Goal: Task Accomplishment & Management: Use online tool/utility

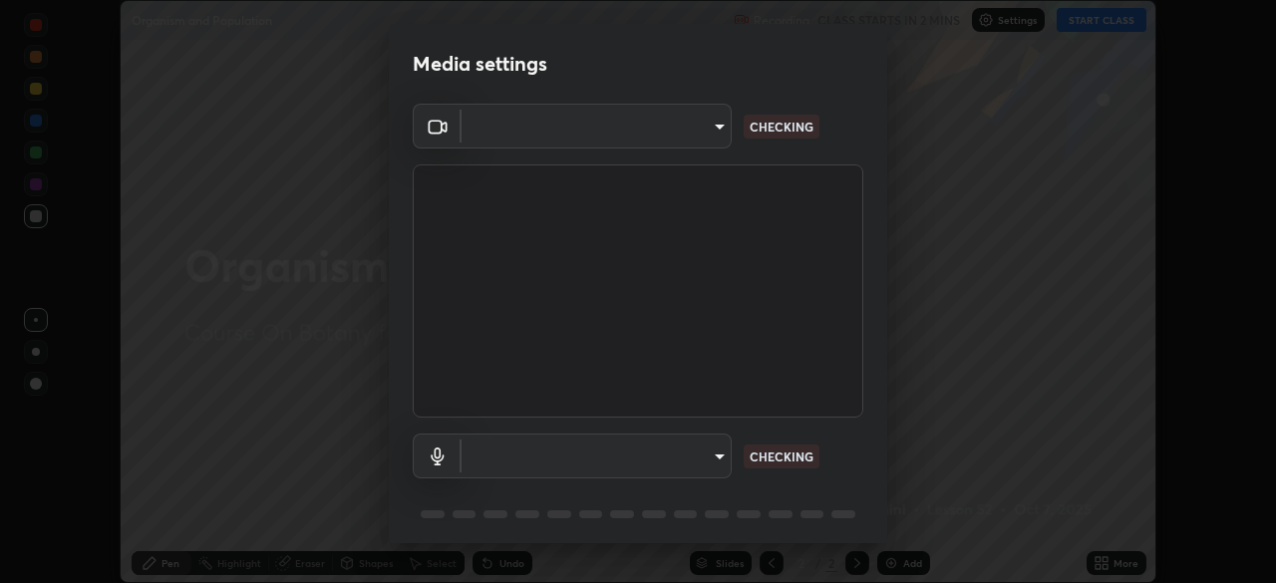
scroll to position [583, 1275]
type input "7d393a75b5efabb373047579b199f96731eb4933b6c70bc853c0b4e4a878a56a"
click at [531, 462] on body "Erase all Organism and Population Recording CLASS STARTS IN 2 MINS Settings STA…" at bounding box center [638, 291] width 1276 height 583
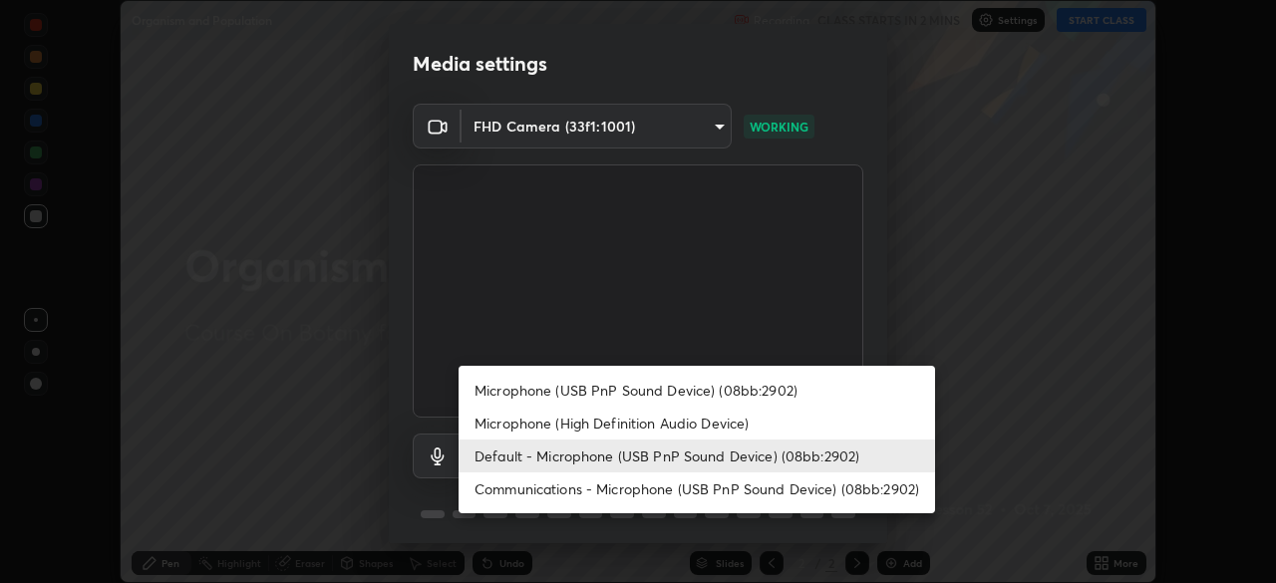
click at [525, 488] on li "Communications - Microphone (USB PnP Sound Device) (08bb:2902)" at bounding box center [696, 488] width 476 height 33
type input "communications"
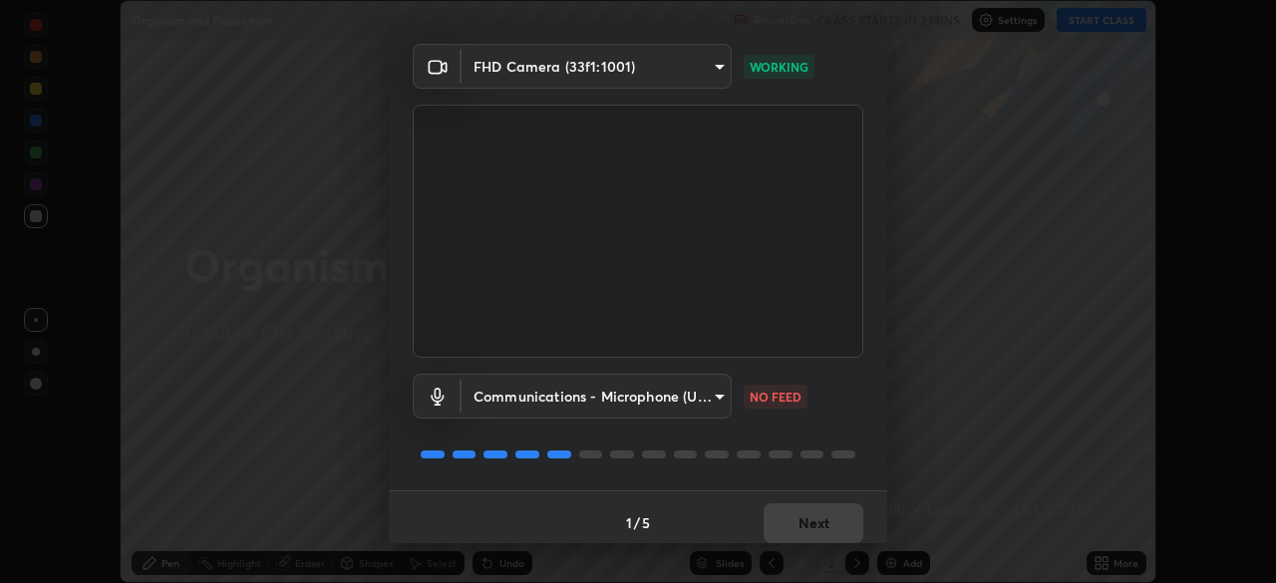
scroll to position [71, 0]
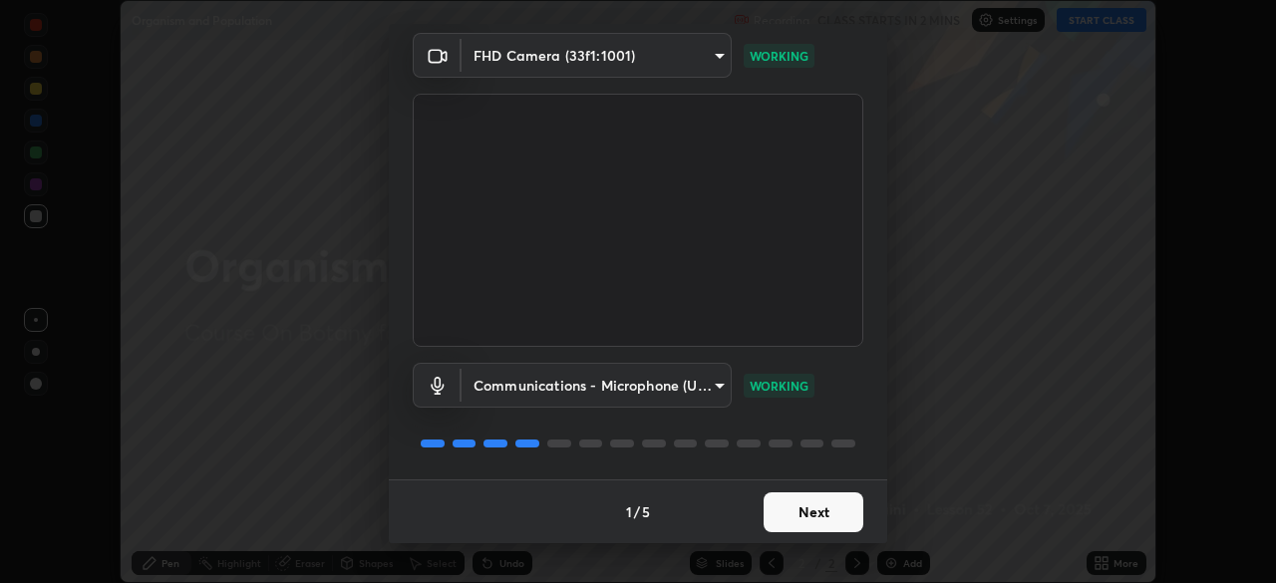
click at [803, 512] on button "Next" at bounding box center [813, 512] width 100 height 40
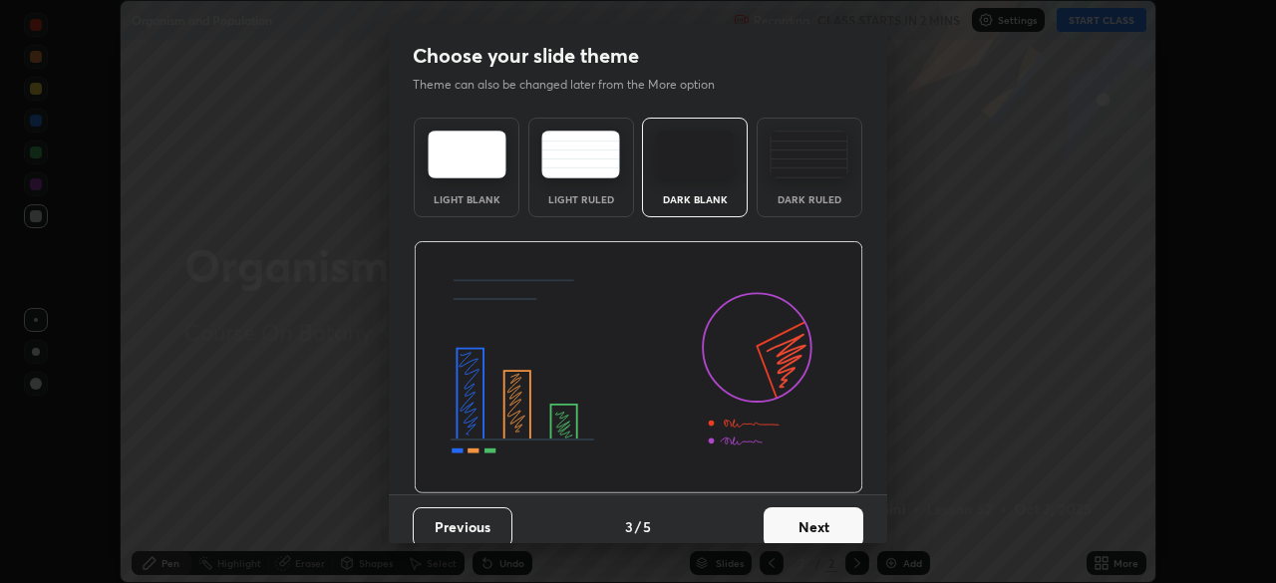
click at [819, 515] on button "Next" at bounding box center [813, 527] width 100 height 40
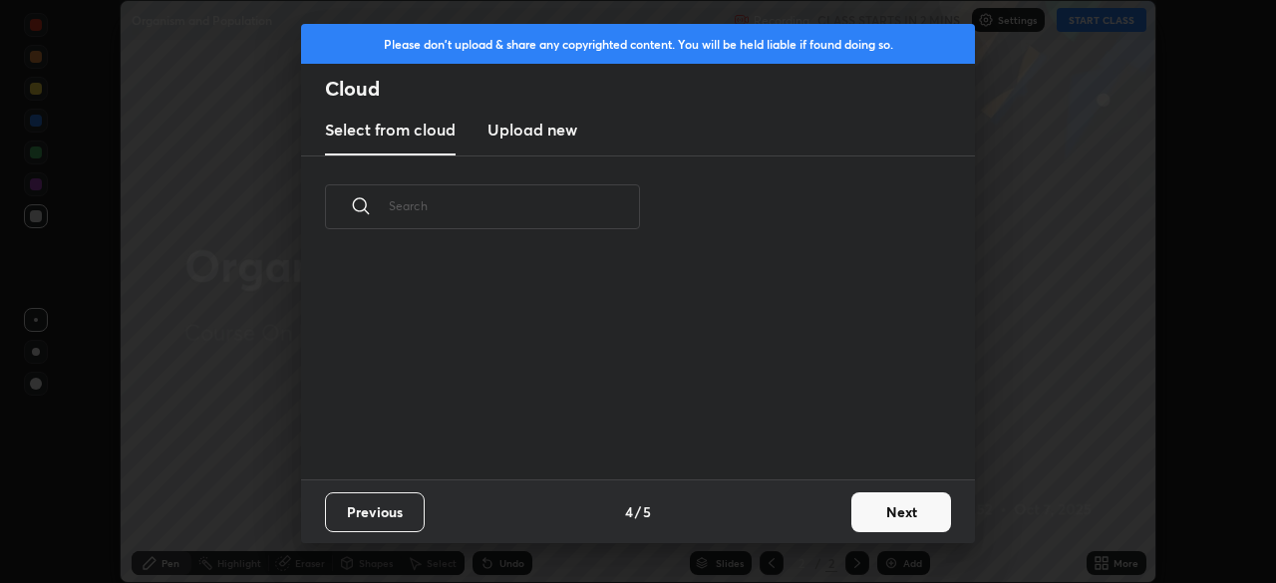
click at [835, 516] on div "Previous 4 / 5 Next" at bounding box center [638, 511] width 674 height 64
click at [886, 503] on button "Next" at bounding box center [901, 512] width 100 height 40
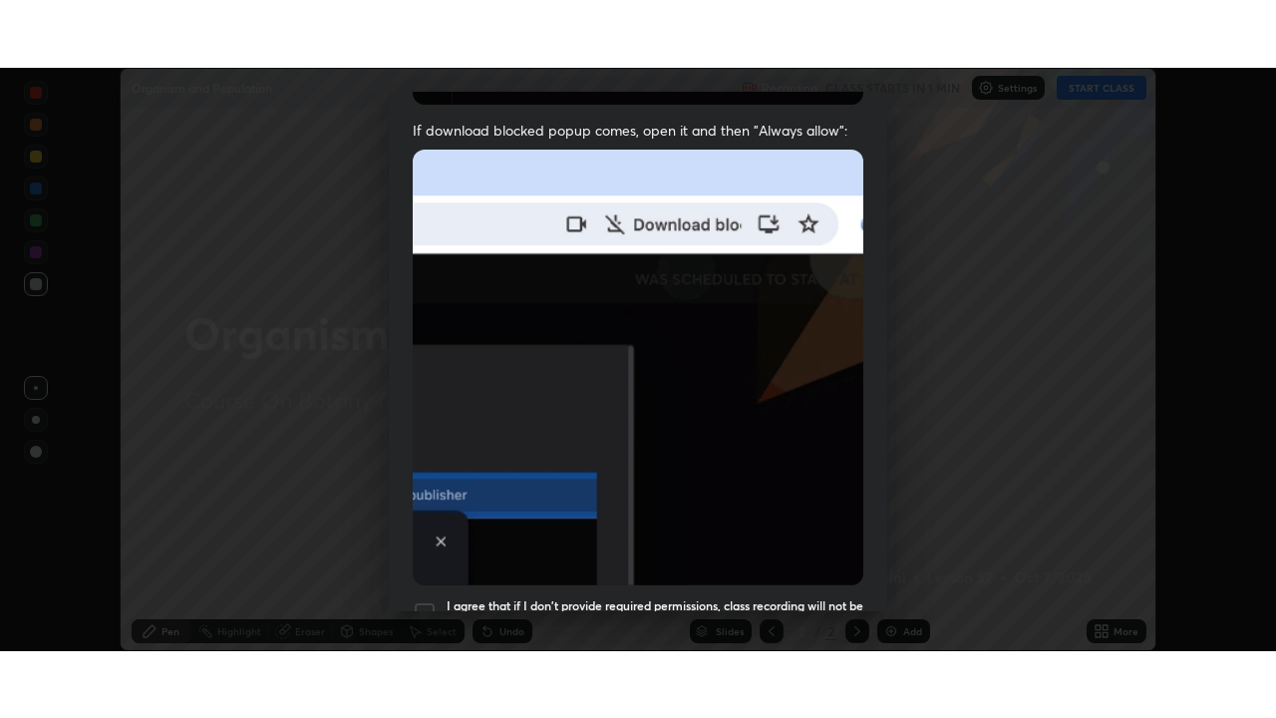
scroll to position [477, 0]
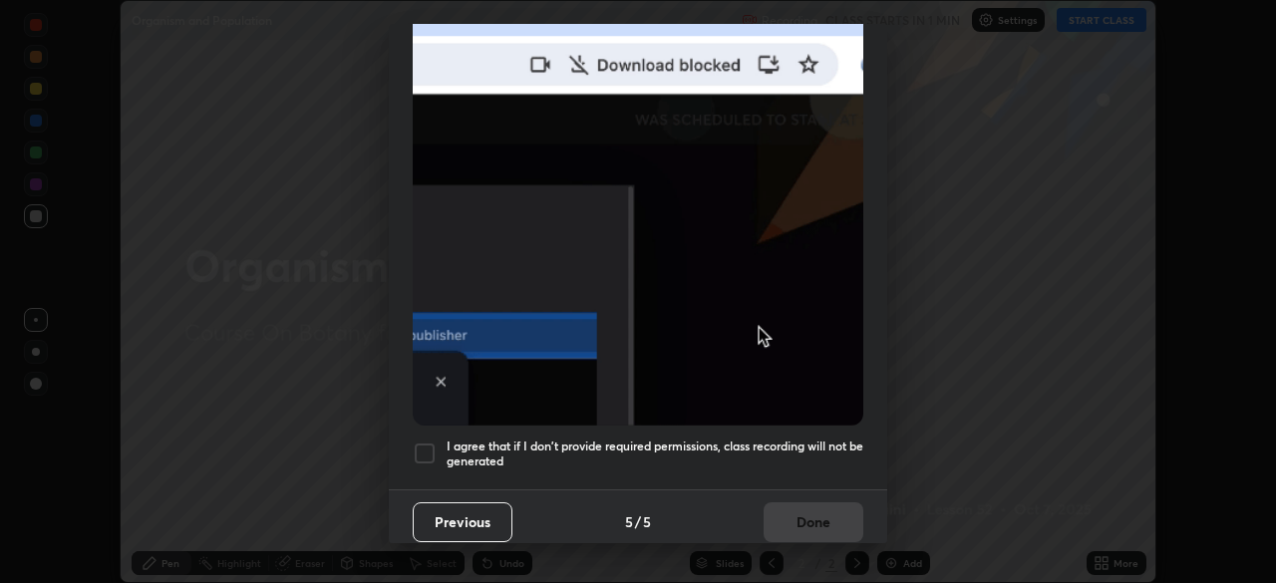
click at [755, 438] on h5 "I agree that if I don't provide required permissions, class recording will not …" at bounding box center [654, 453] width 417 height 31
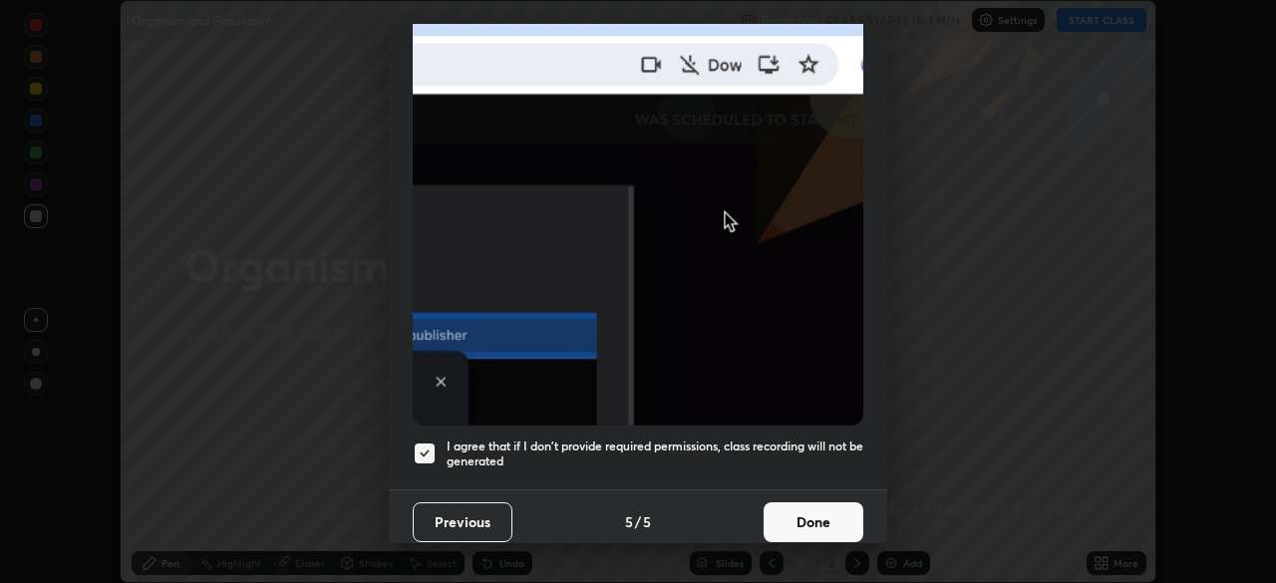
click at [801, 521] on button "Done" at bounding box center [813, 522] width 100 height 40
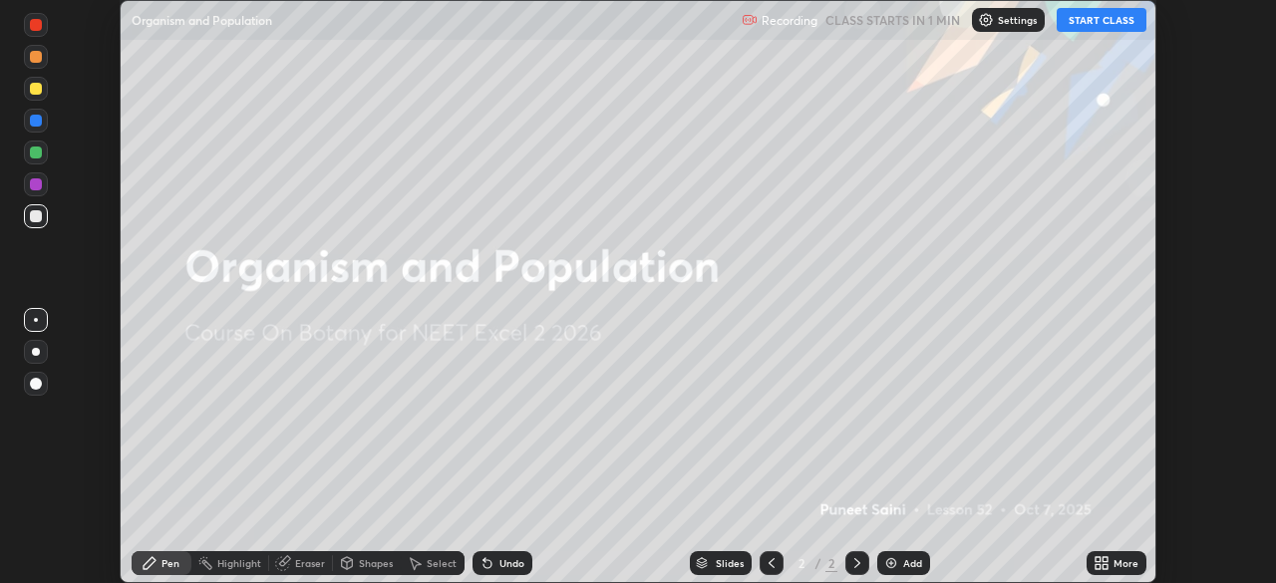
click at [1089, 18] on button "START CLASS" at bounding box center [1101, 20] width 90 height 24
click at [1106, 559] on icon at bounding box center [1104, 559] width 5 height 5
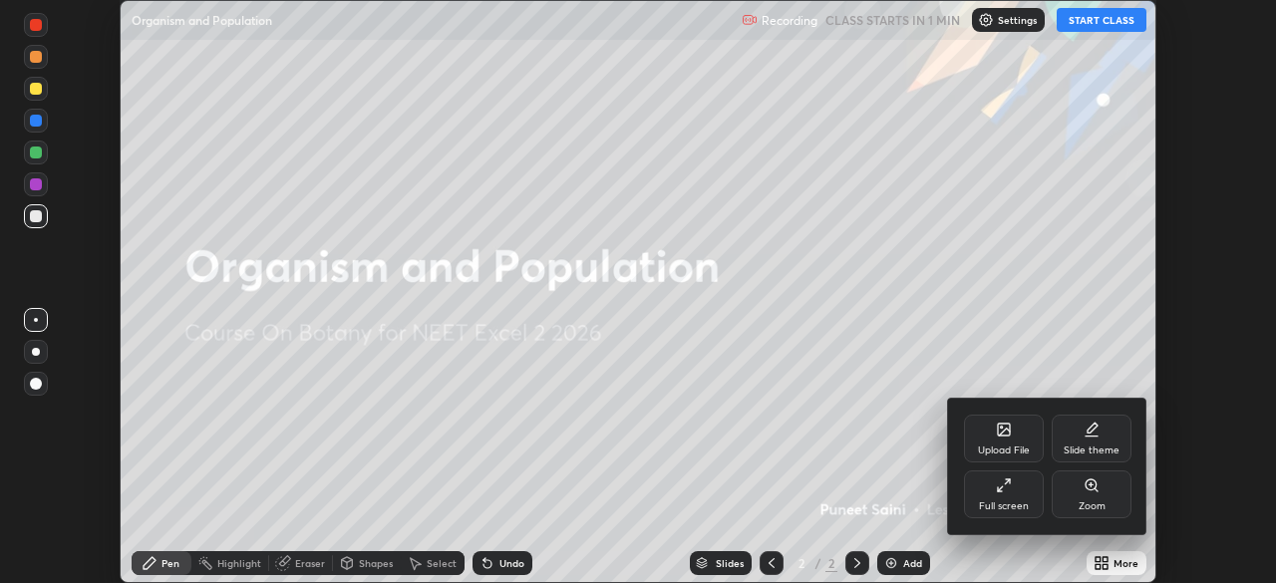
click at [1005, 496] on div "Full screen" at bounding box center [1004, 494] width 80 height 48
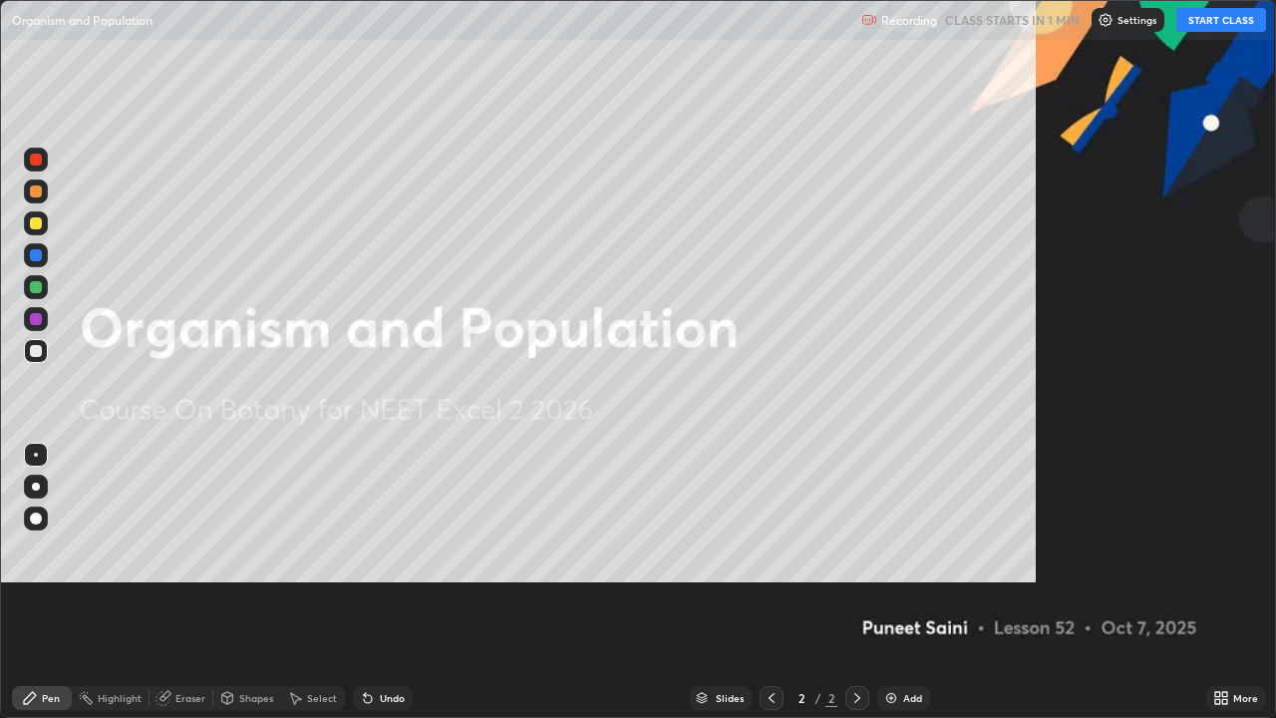
scroll to position [718, 1276]
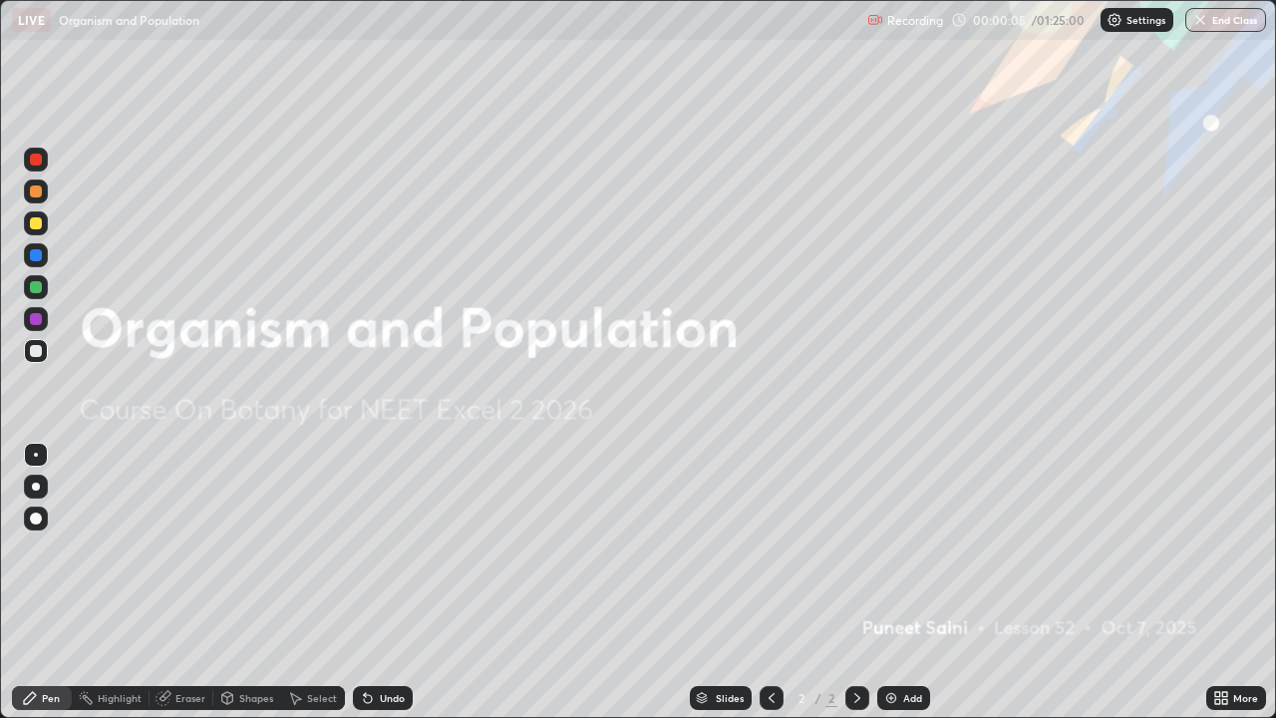
click at [1230, 582] on div "More" at bounding box center [1236, 698] width 60 height 24
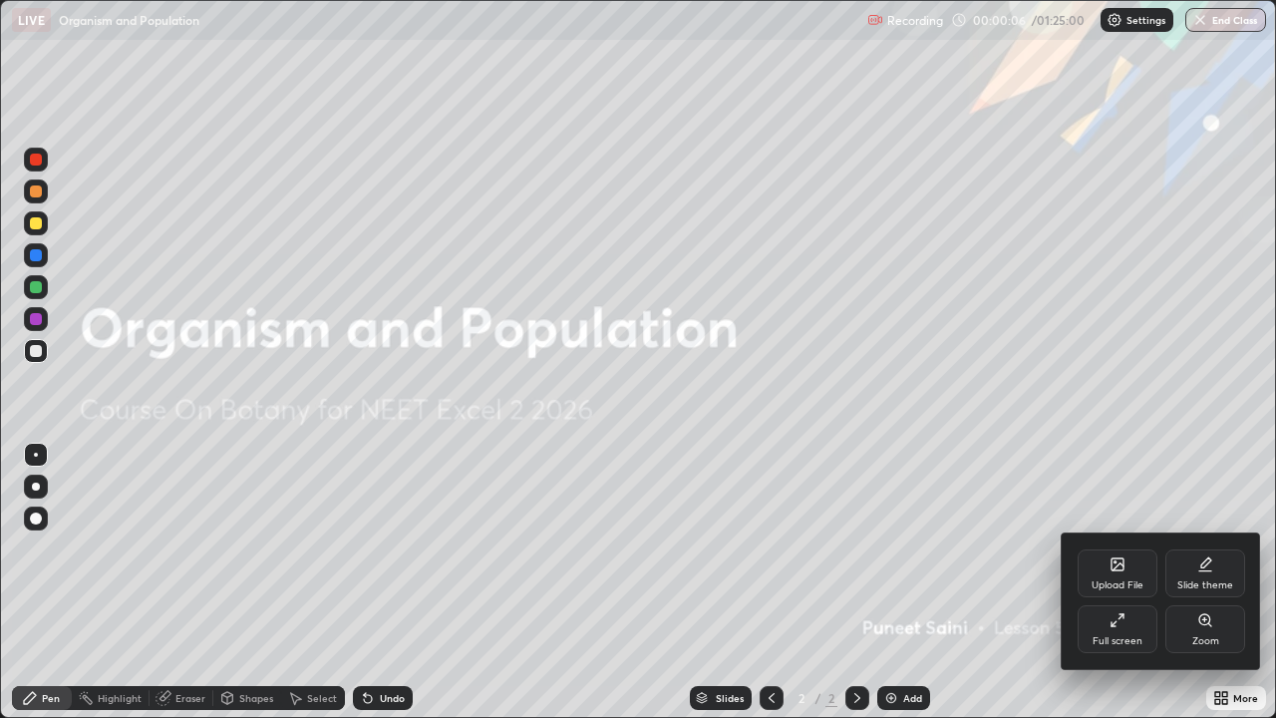
click at [1129, 570] on div "Upload File" at bounding box center [1117, 573] width 80 height 48
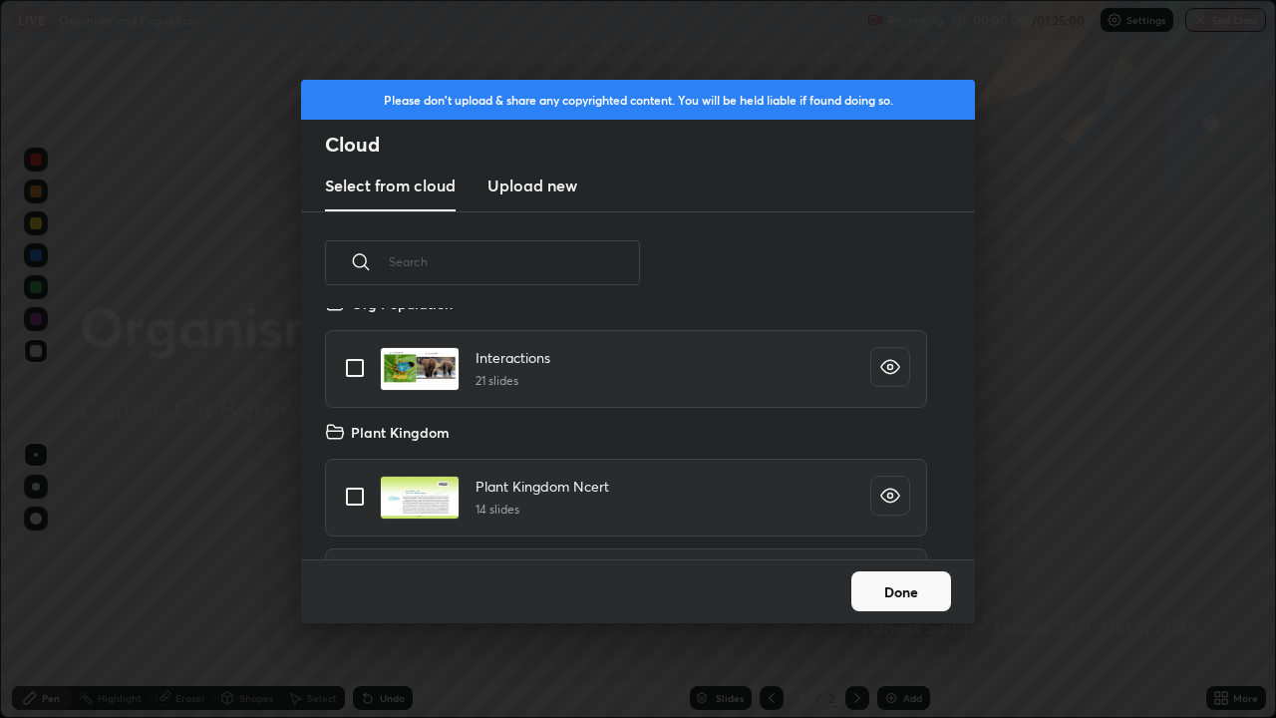
scroll to position [499, 0]
click at [366, 365] on input "grid" at bounding box center [355, 367] width 42 height 42
checkbox input "true"
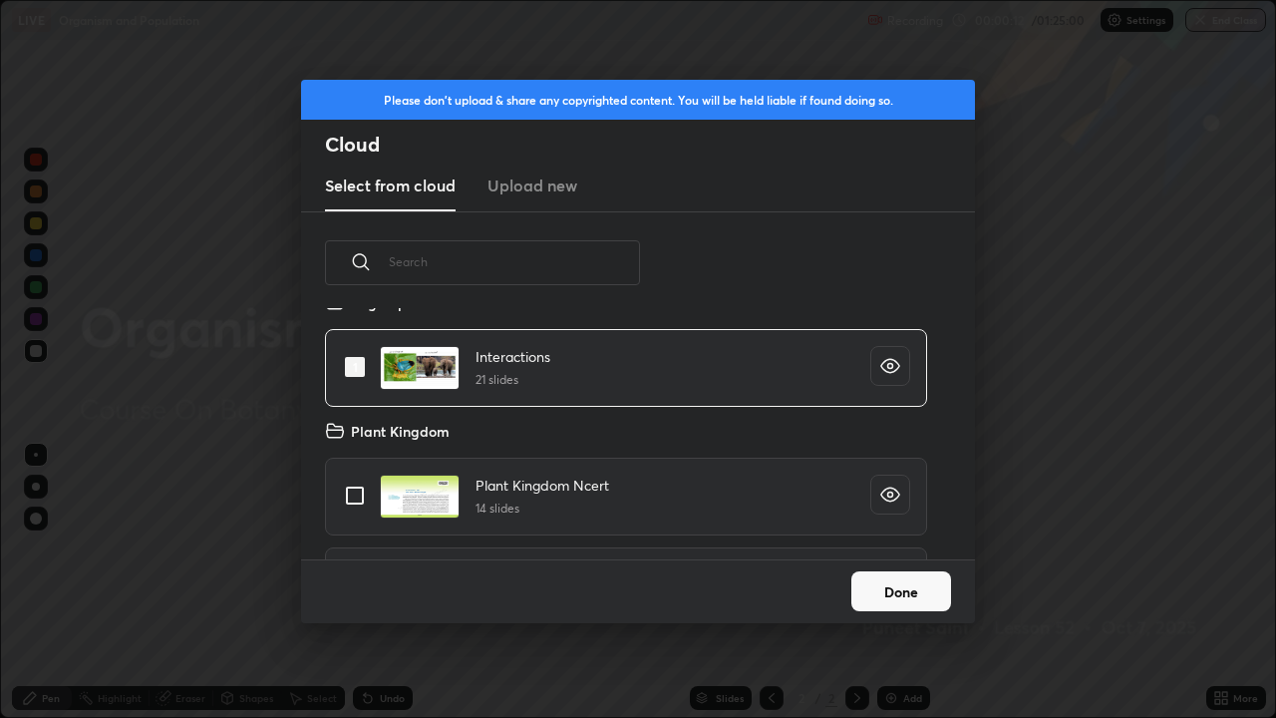
click at [884, 582] on button "Done" at bounding box center [901, 591] width 100 height 40
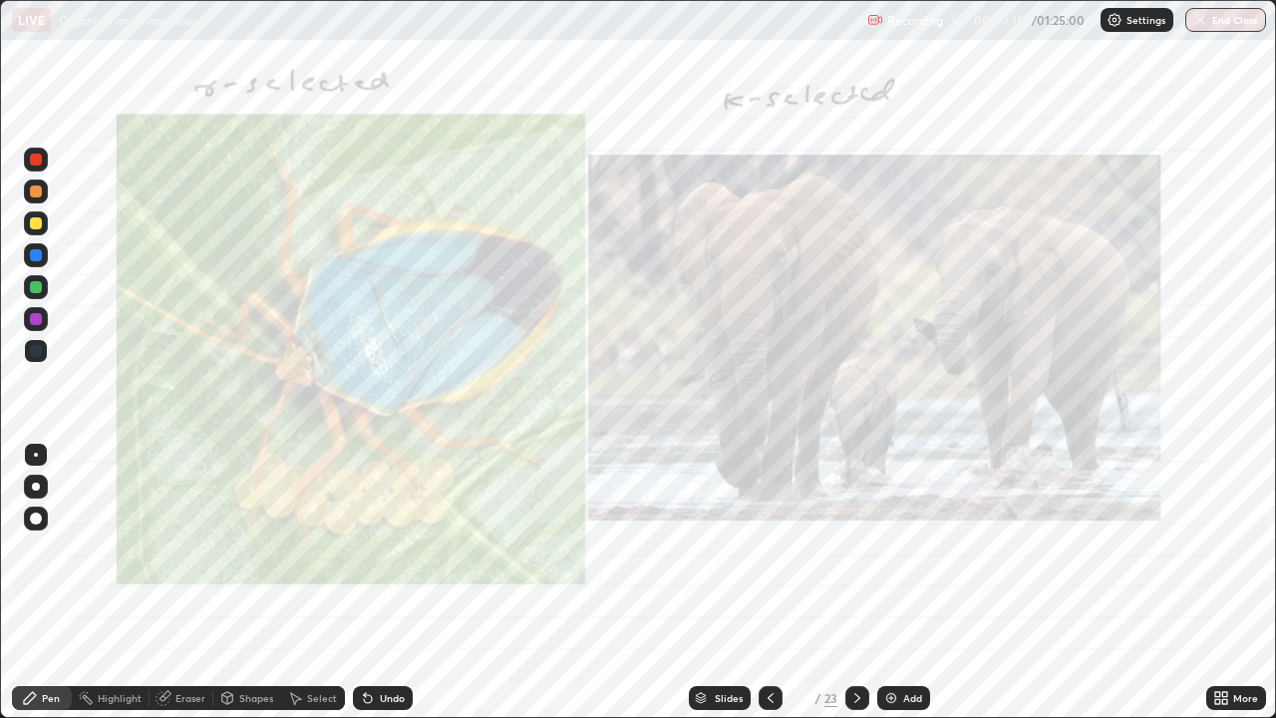
click at [854, 582] on icon at bounding box center [857, 698] width 16 height 16
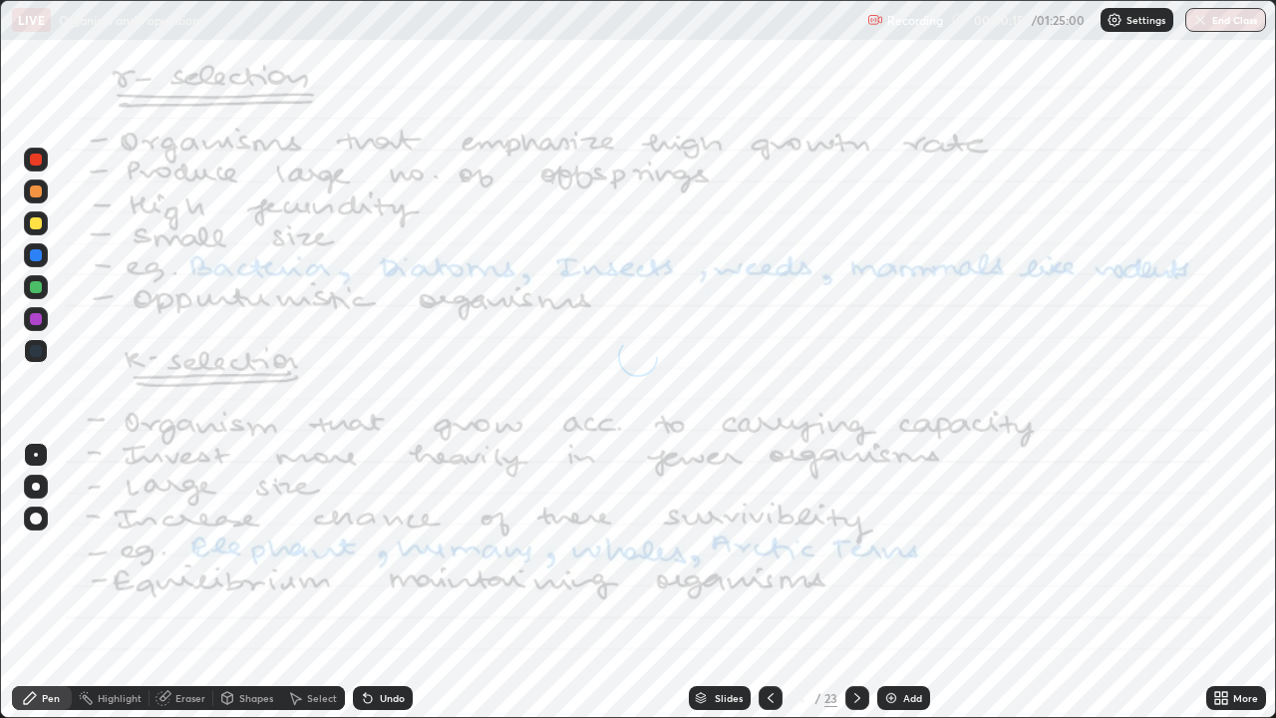
click at [846, 582] on div at bounding box center [857, 698] width 24 height 24
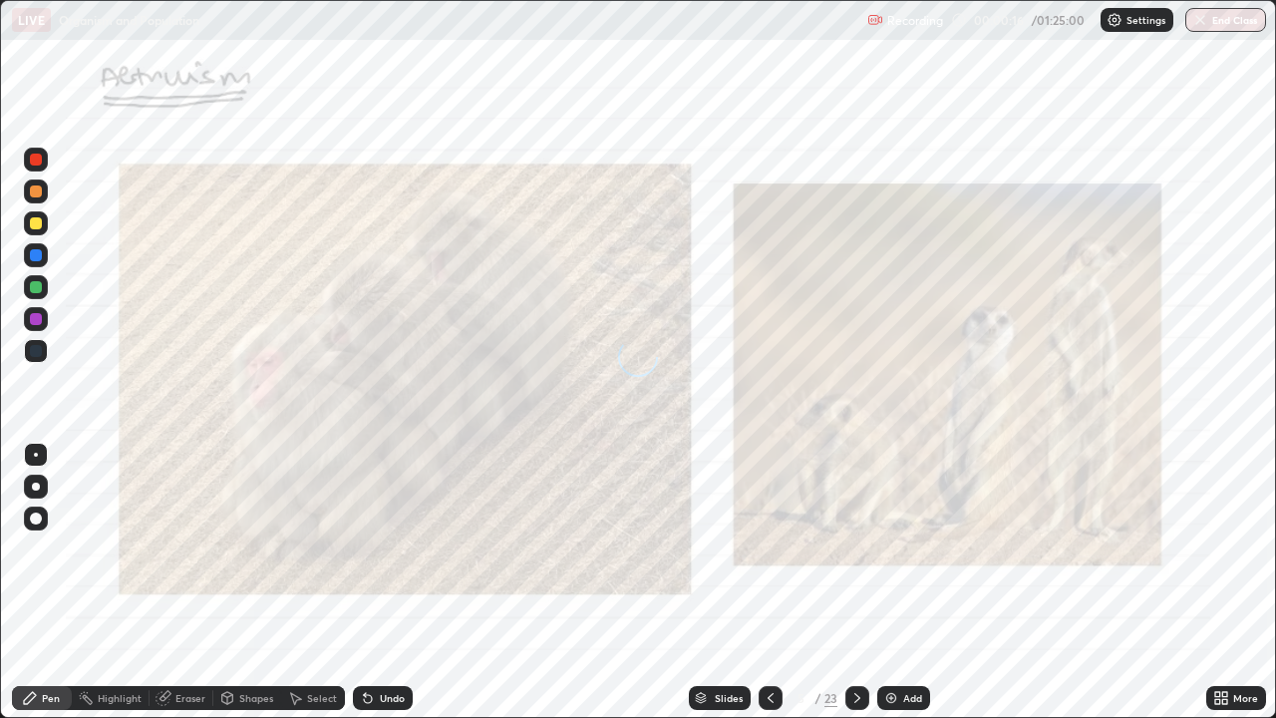
click at [846, 582] on div at bounding box center [857, 698] width 24 height 24
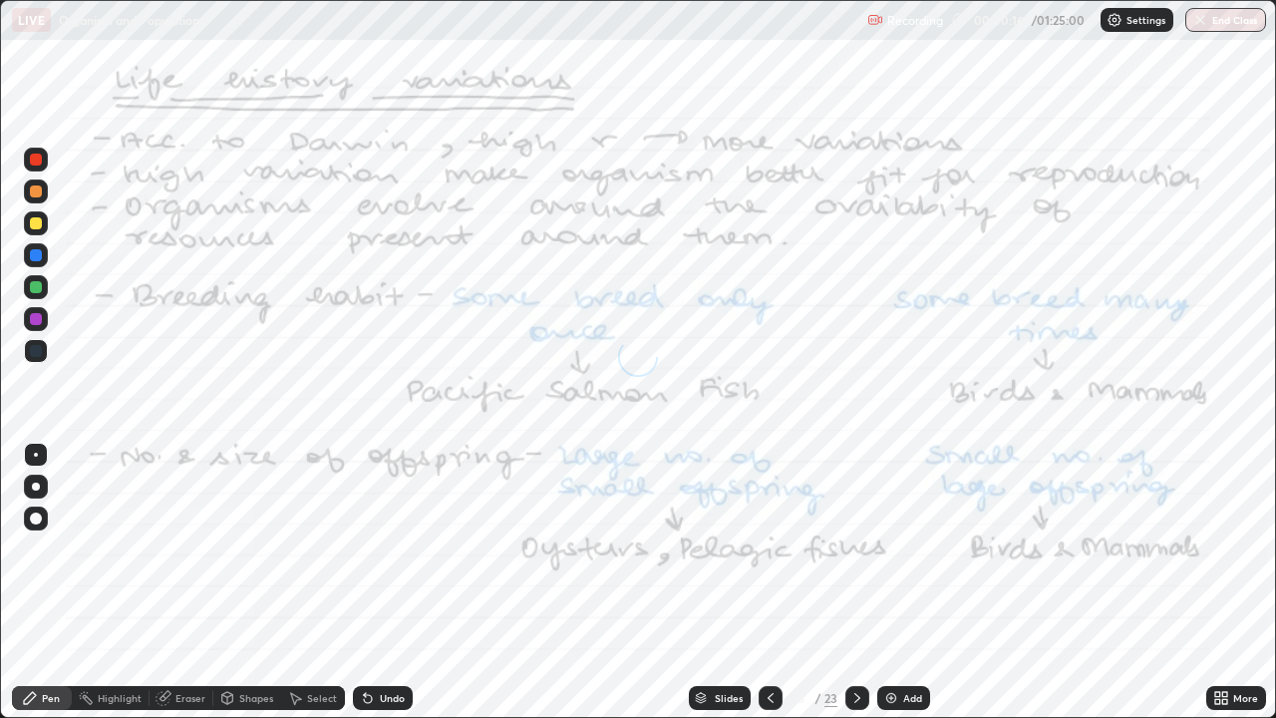
click at [855, 582] on icon at bounding box center [857, 698] width 16 height 16
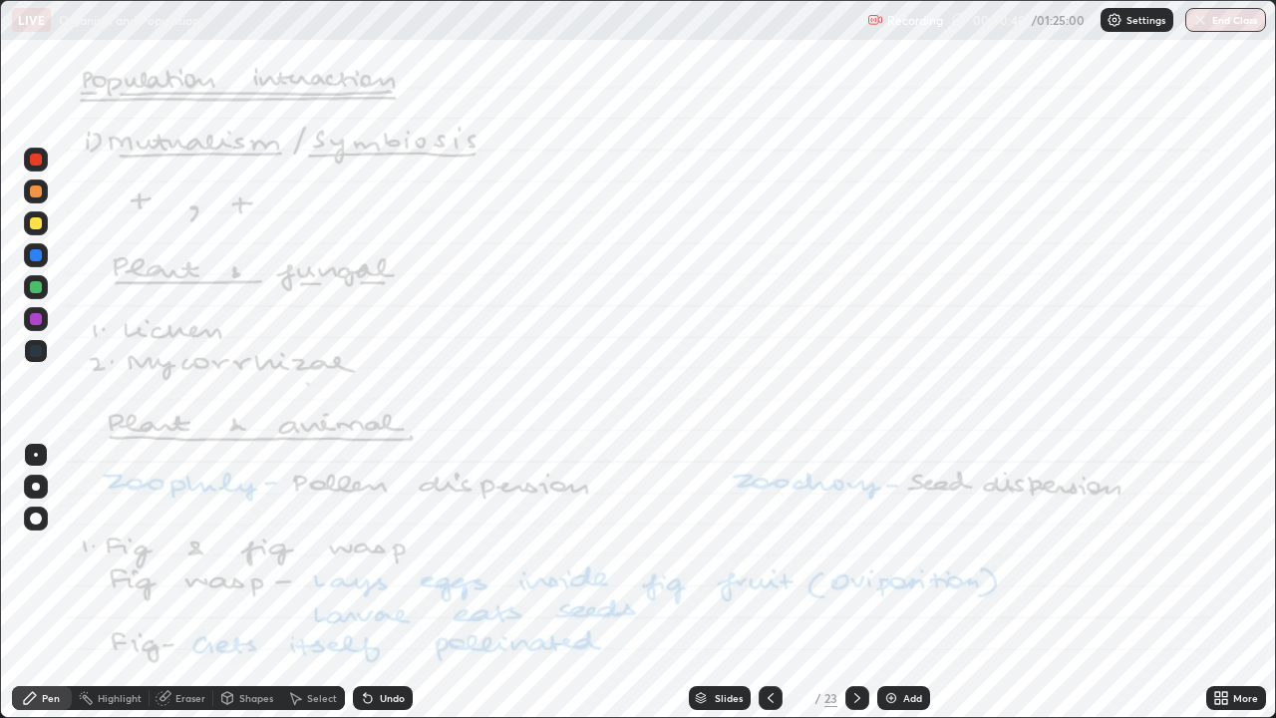
click at [858, 582] on icon at bounding box center [857, 698] width 16 height 16
click at [855, 582] on icon at bounding box center [857, 698] width 16 height 16
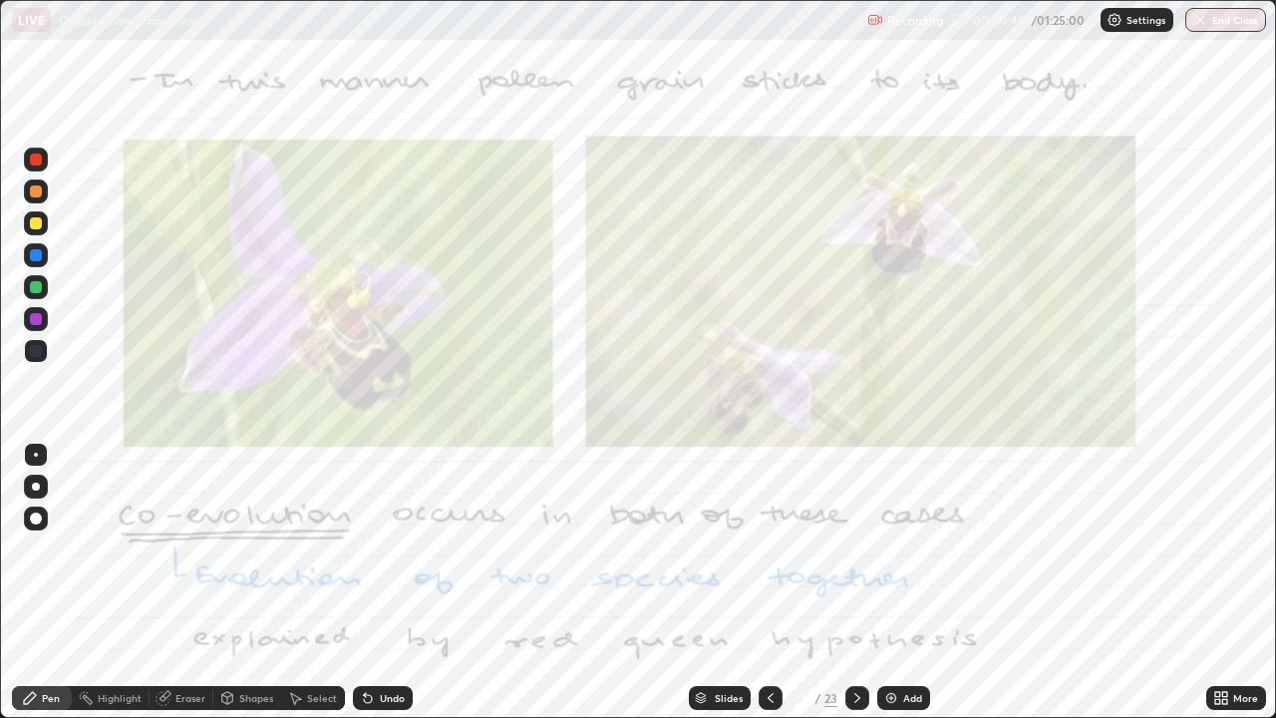
click at [866, 582] on div at bounding box center [857, 698] width 24 height 24
click at [855, 582] on icon at bounding box center [857, 698] width 16 height 16
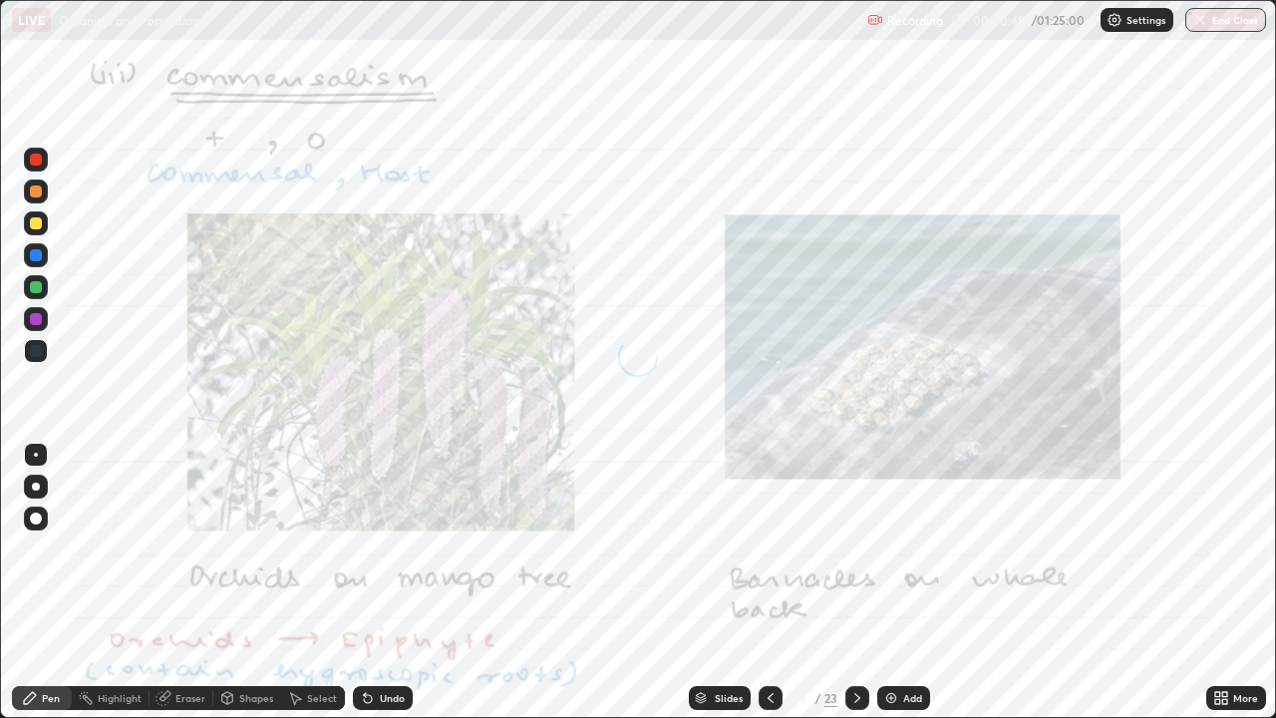
click at [860, 582] on icon at bounding box center [857, 698] width 16 height 16
click at [855, 582] on icon at bounding box center [857, 698] width 16 height 16
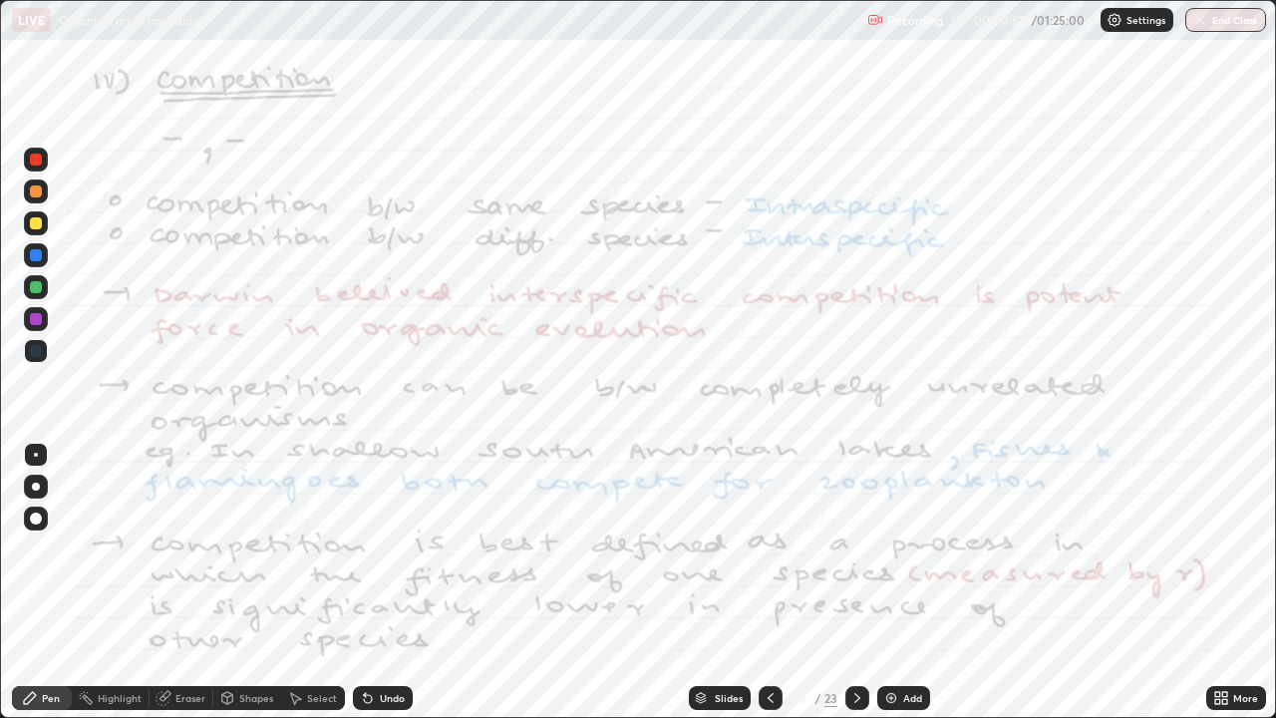
click at [758, 582] on div at bounding box center [770, 698] width 24 height 40
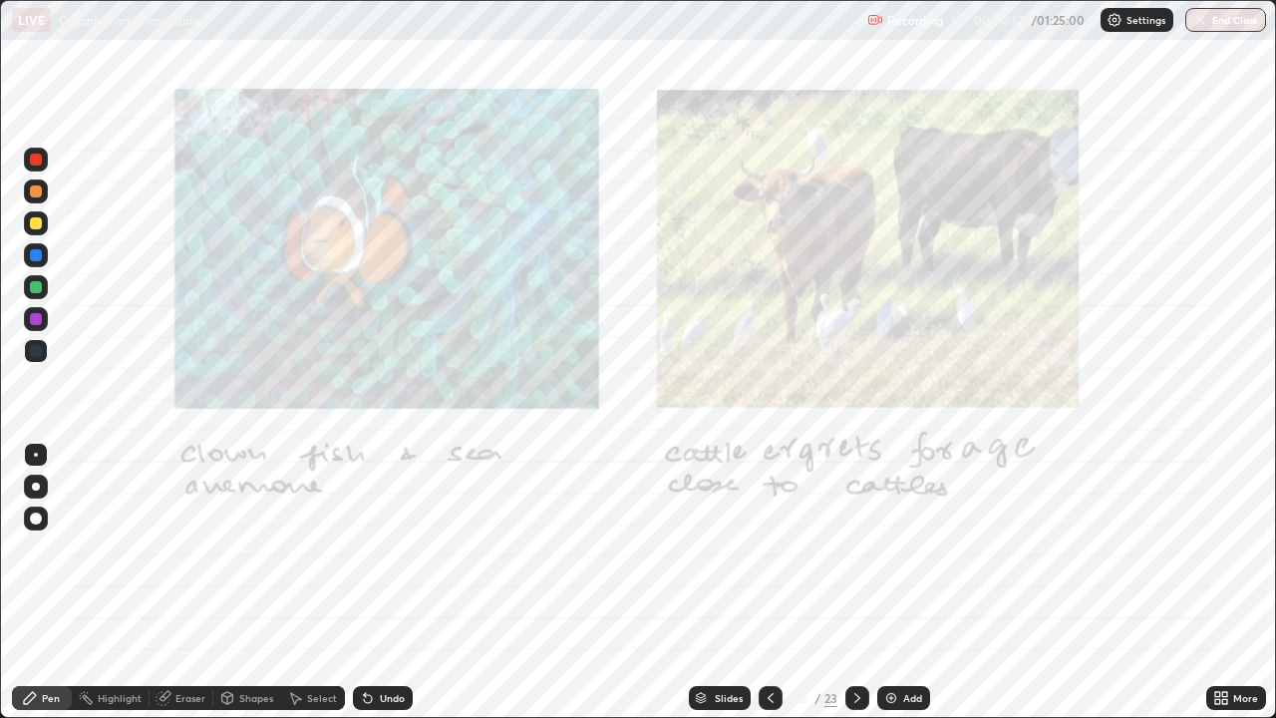
click at [768, 582] on icon at bounding box center [770, 698] width 16 height 16
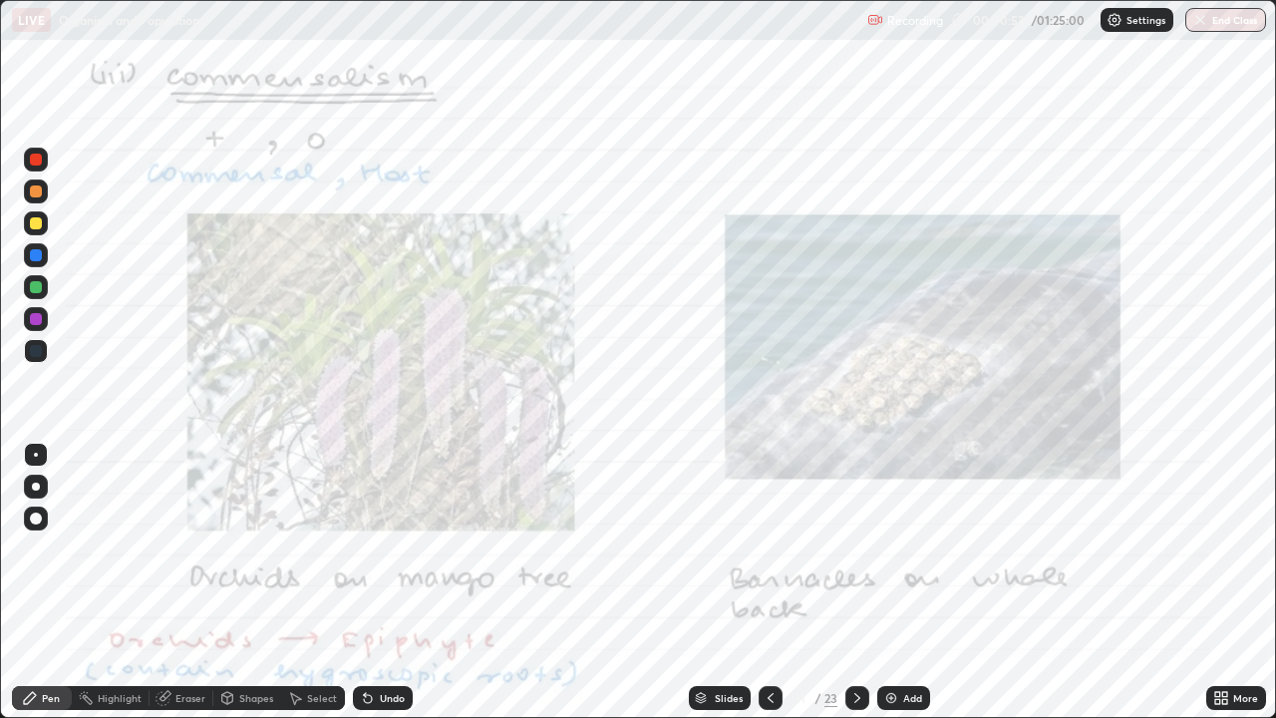
click at [770, 582] on icon at bounding box center [770, 698] width 16 height 16
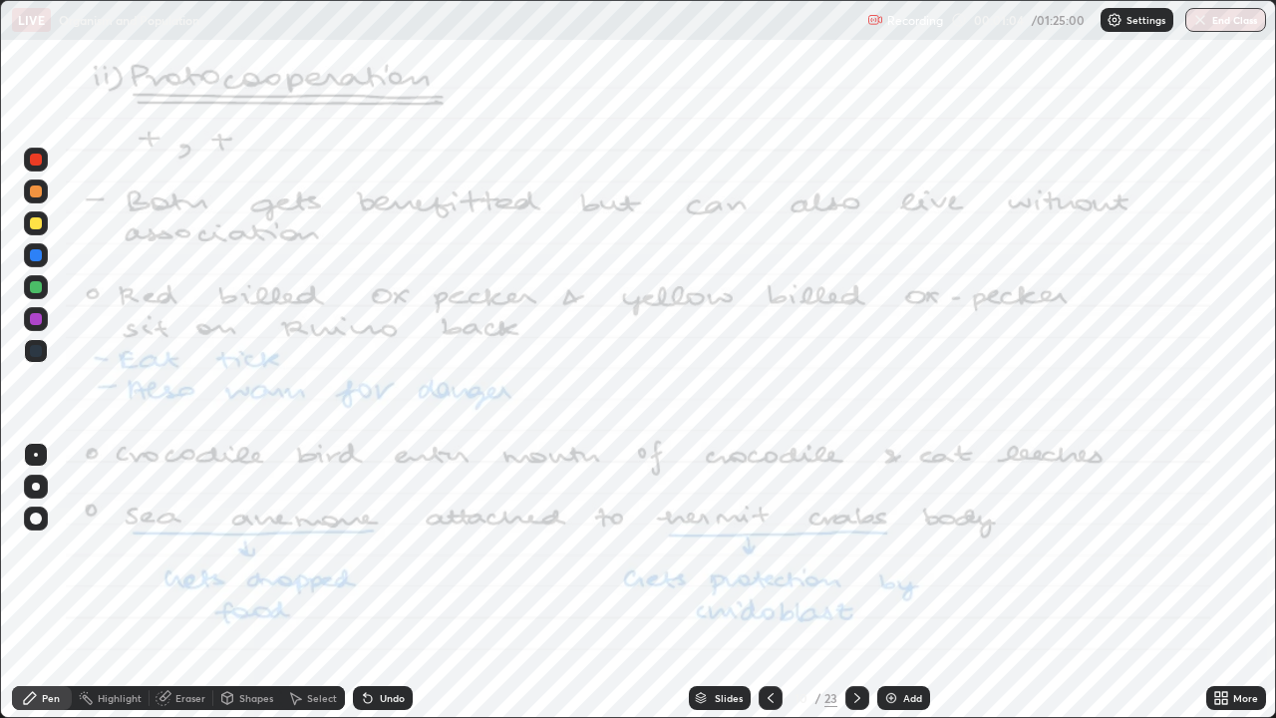
click at [866, 582] on div at bounding box center [857, 698] width 24 height 24
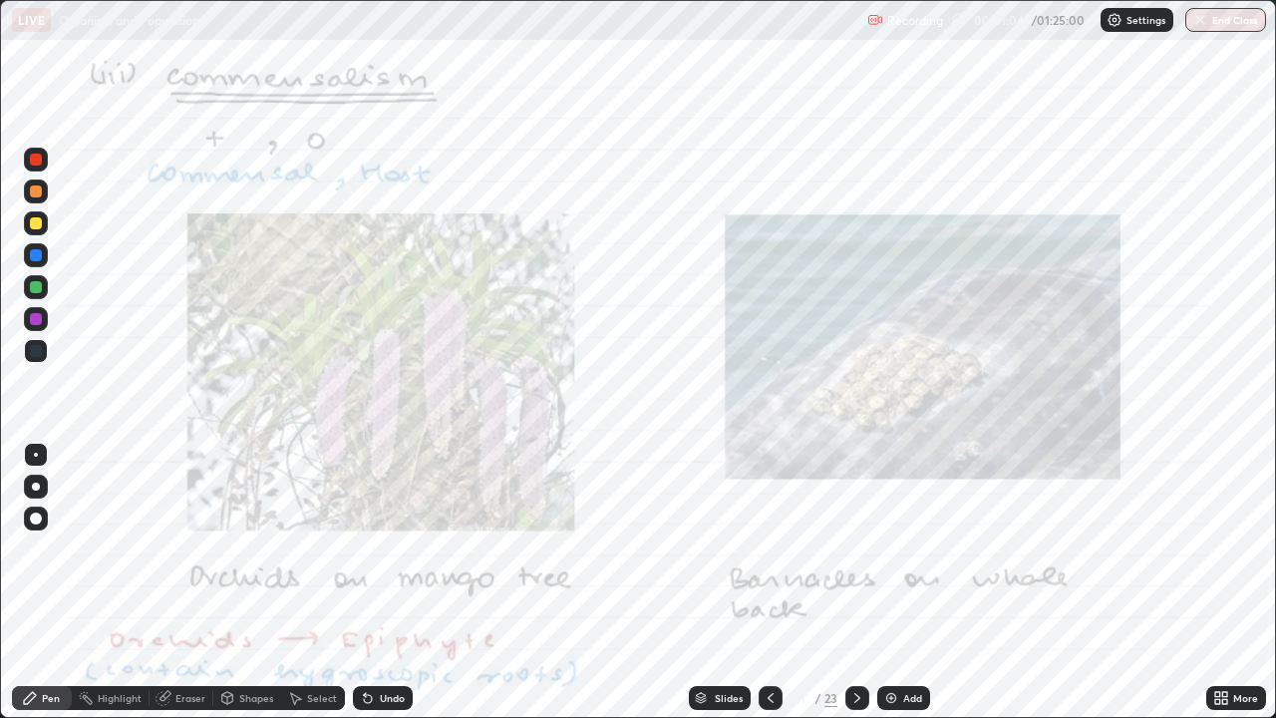
click at [855, 582] on icon at bounding box center [857, 698] width 6 height 10
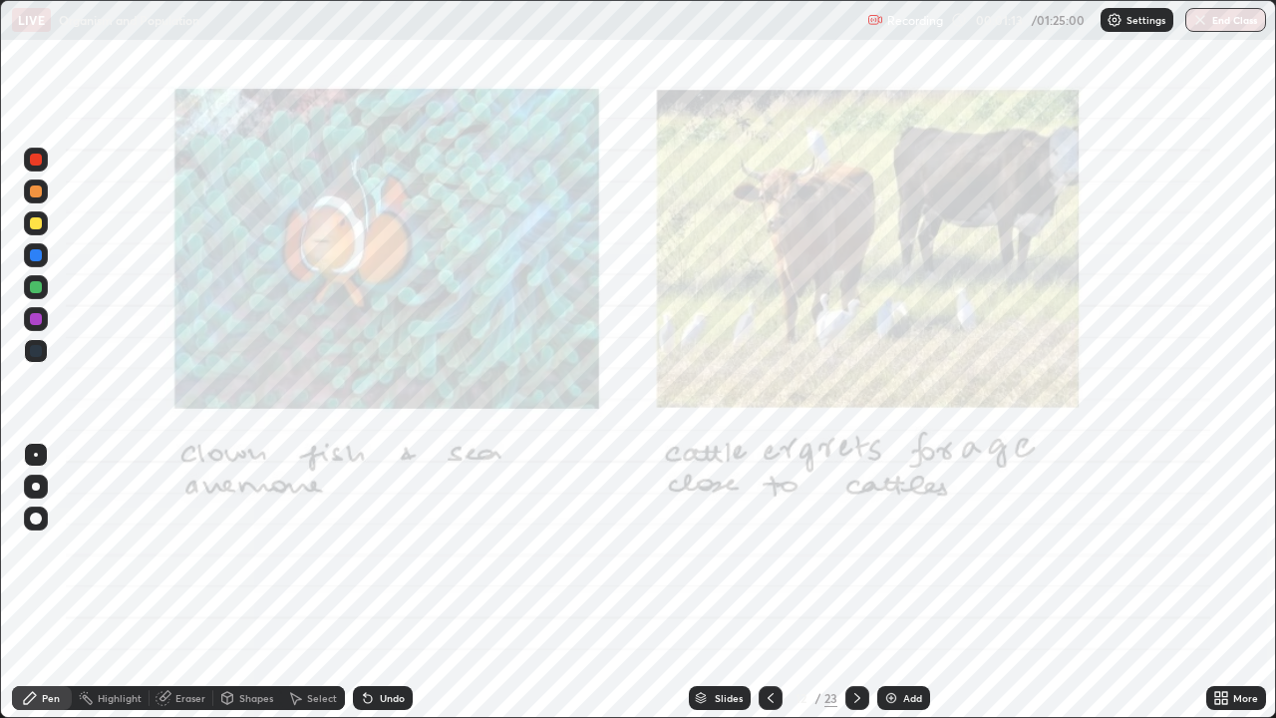
click at [758, 582] on div at bounding box center [770, 698] width 24 height 24
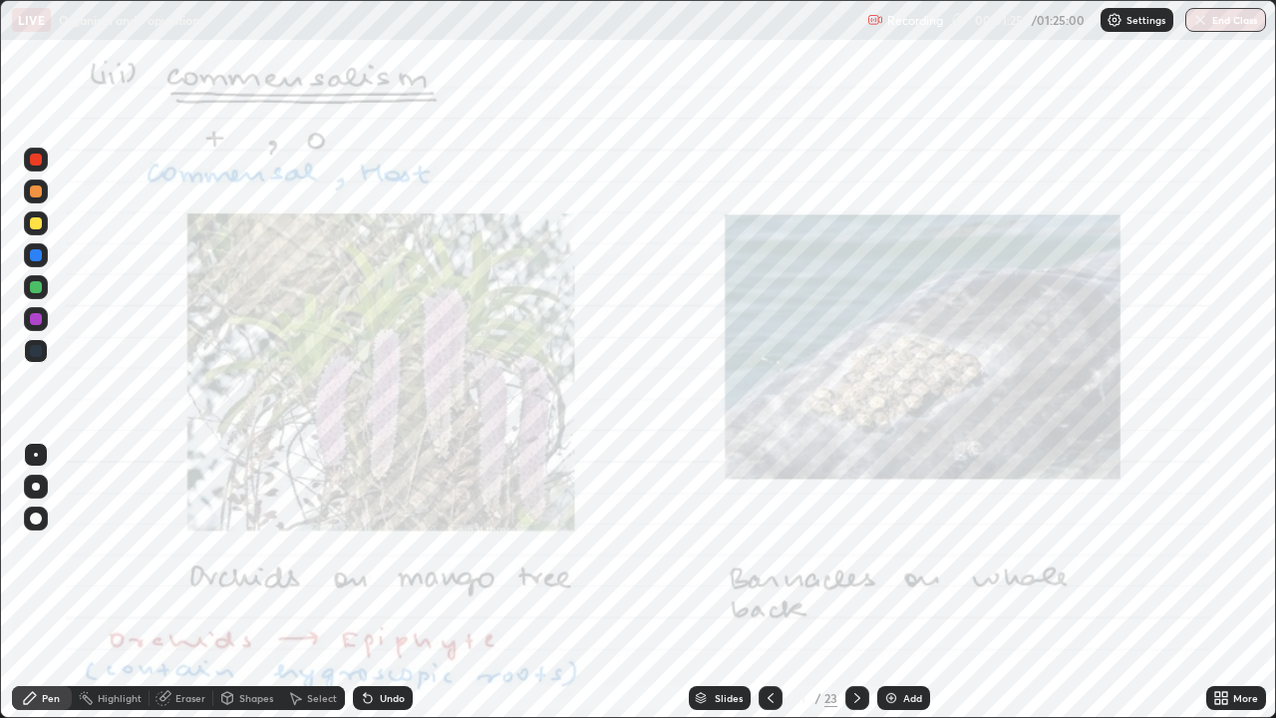
click at [855, 582] on icon at bounding box center [857, 698] width 16 height 16
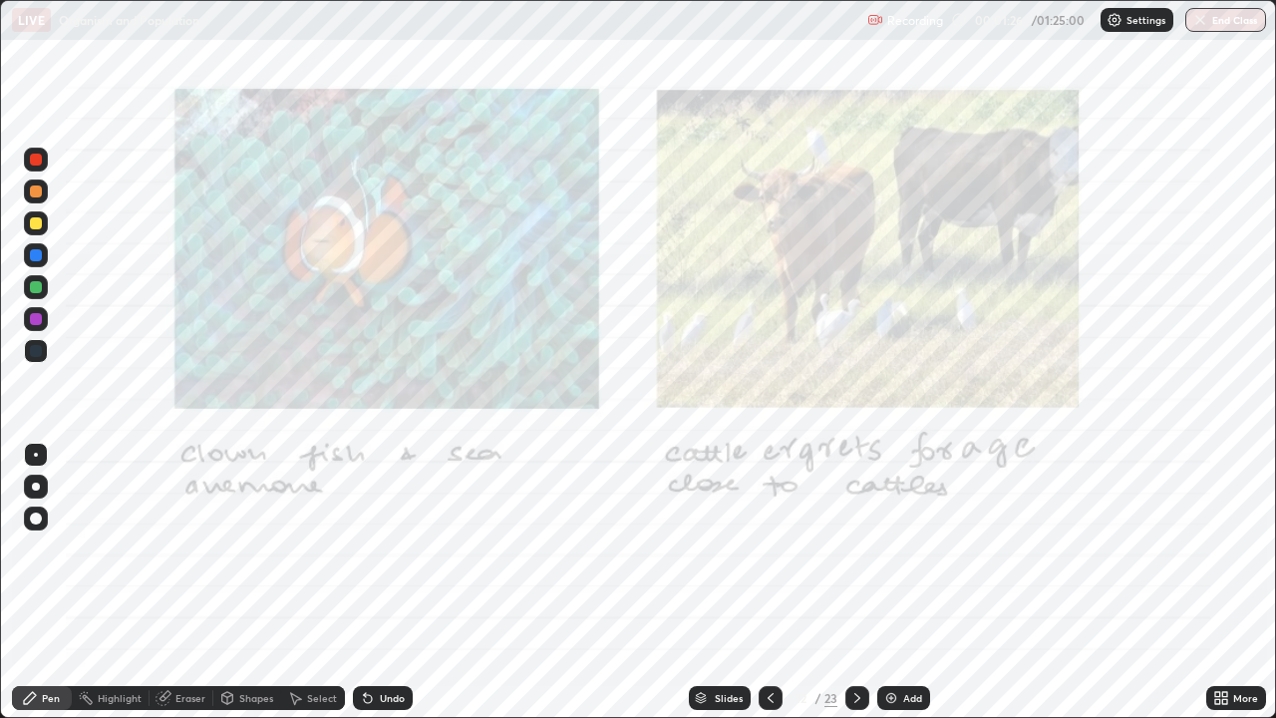
click at [862, 582] on icon at bounding box center [857, 698] width 16 height 16
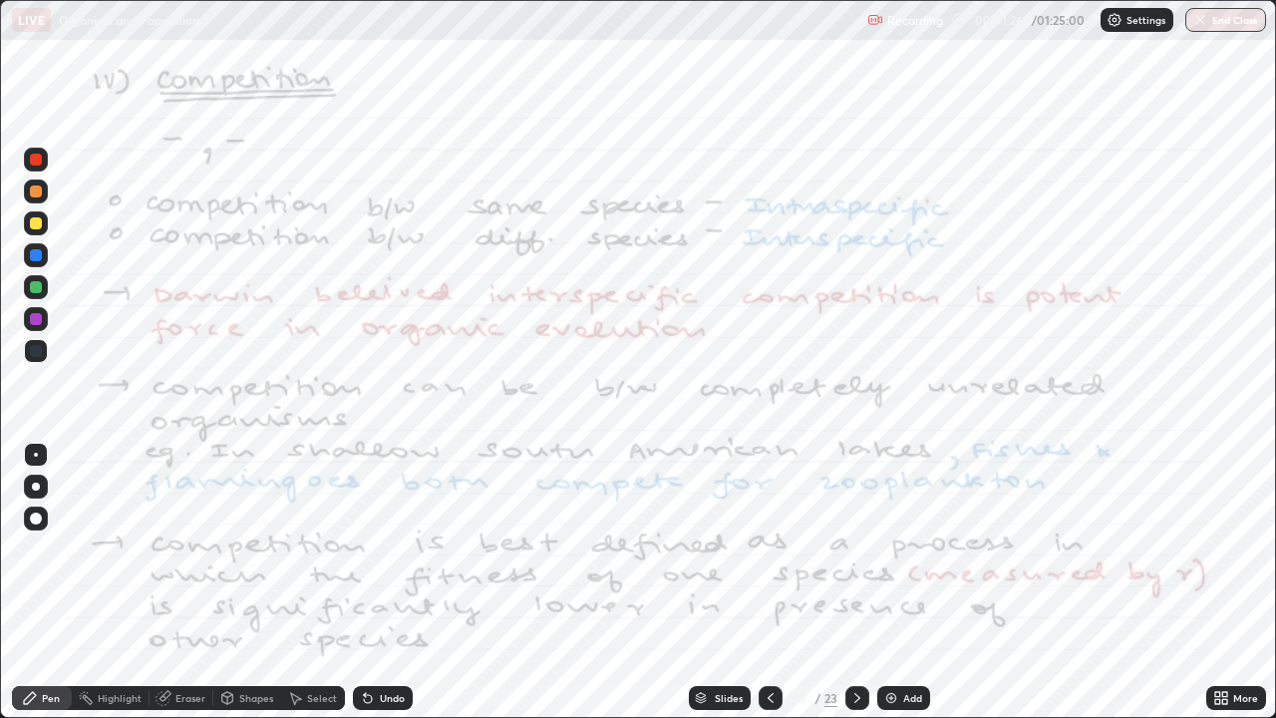
click at [855, 582] on icon at bounding box center [857, 698] width 16 height 16
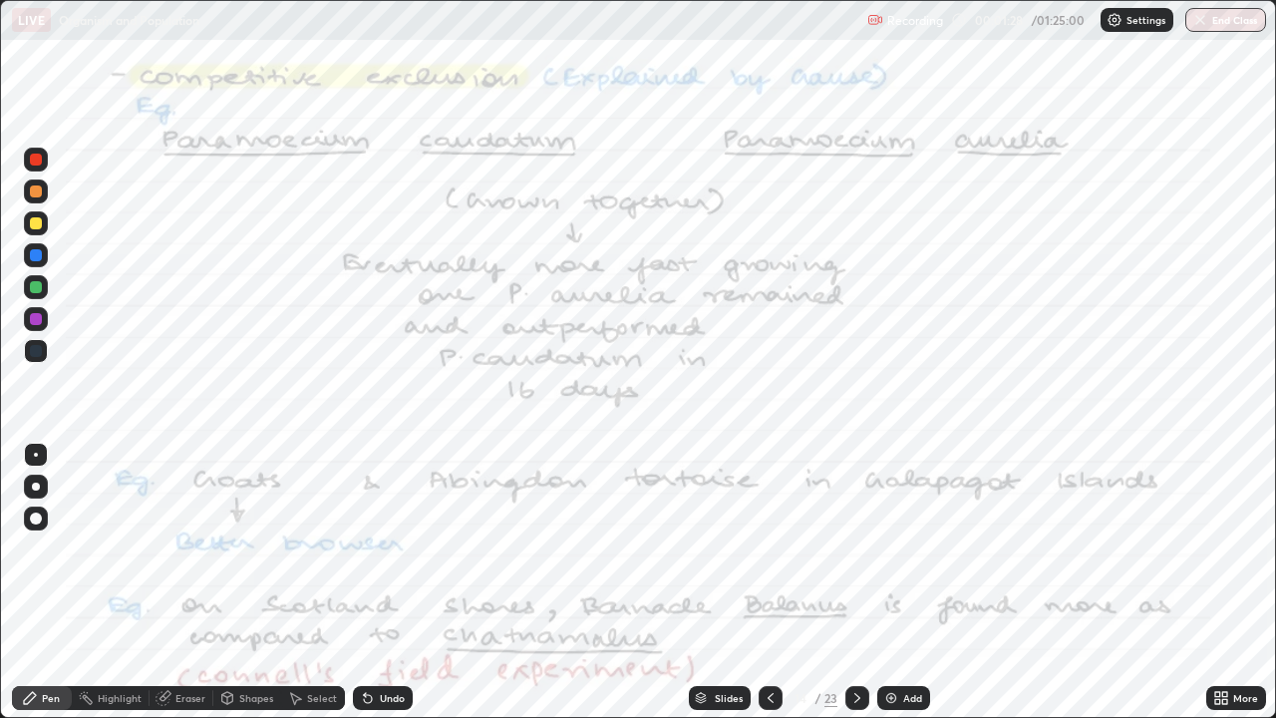
click at [770, 582] on icon at bounding box center [770, 698] width 16 height 16
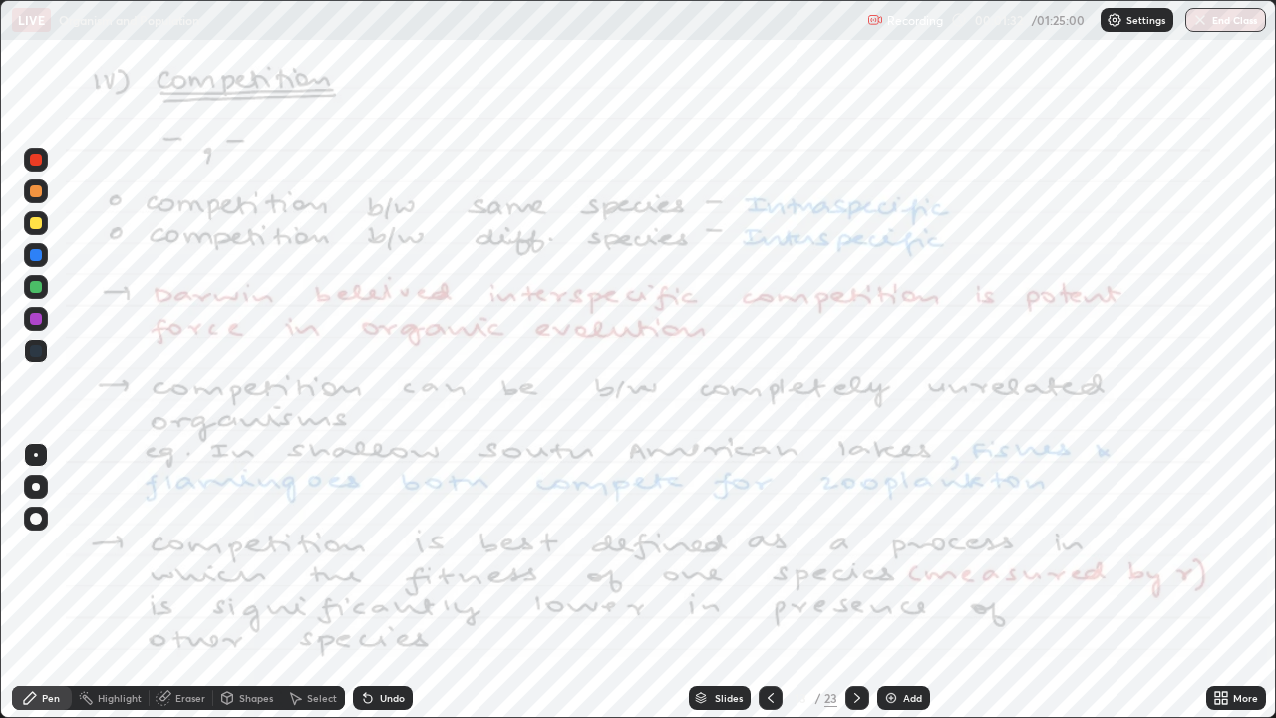
click at [38, 256] on div at bounding box center [36, 255] width 12 height 12
click at [36, 486] on div at bounding box center [36, 486] width 8 height 8
click at [197, 582] on div "Eraser" at bounding box center [190, 698] width 30 height 10
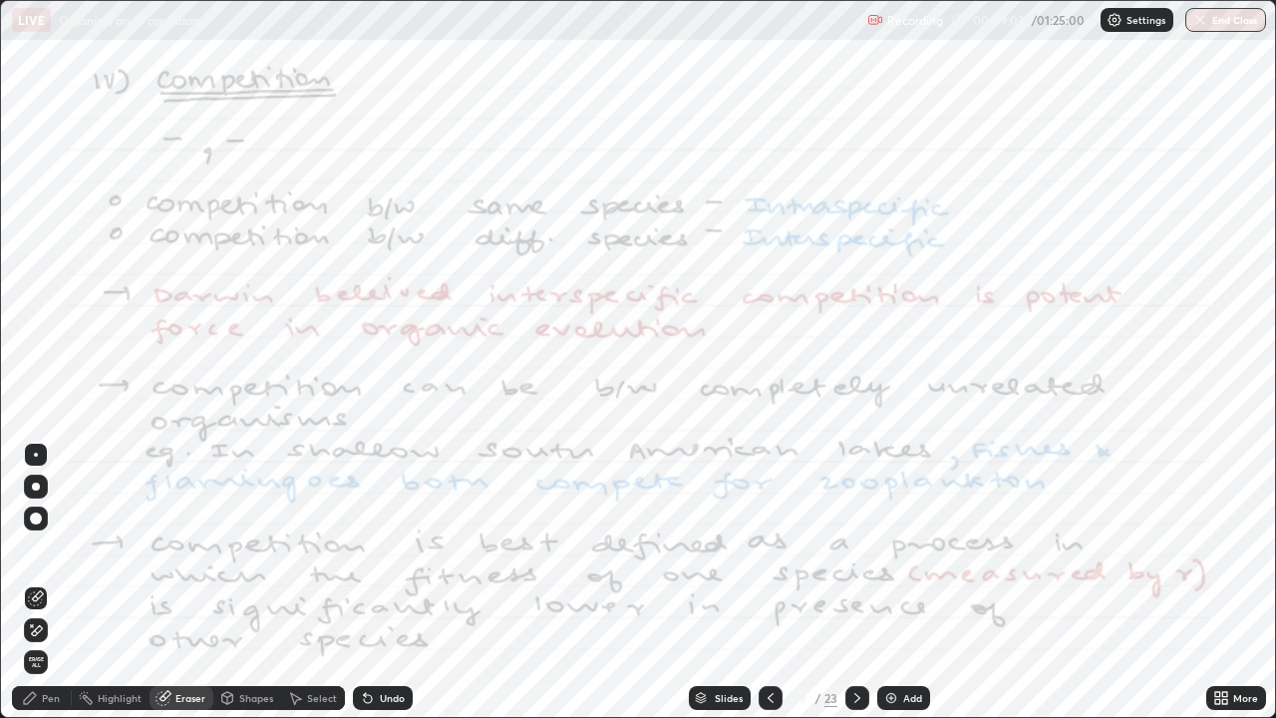
click at [45, 582] on div "Pen" at bounding box center [51, 698] width 18 height 10
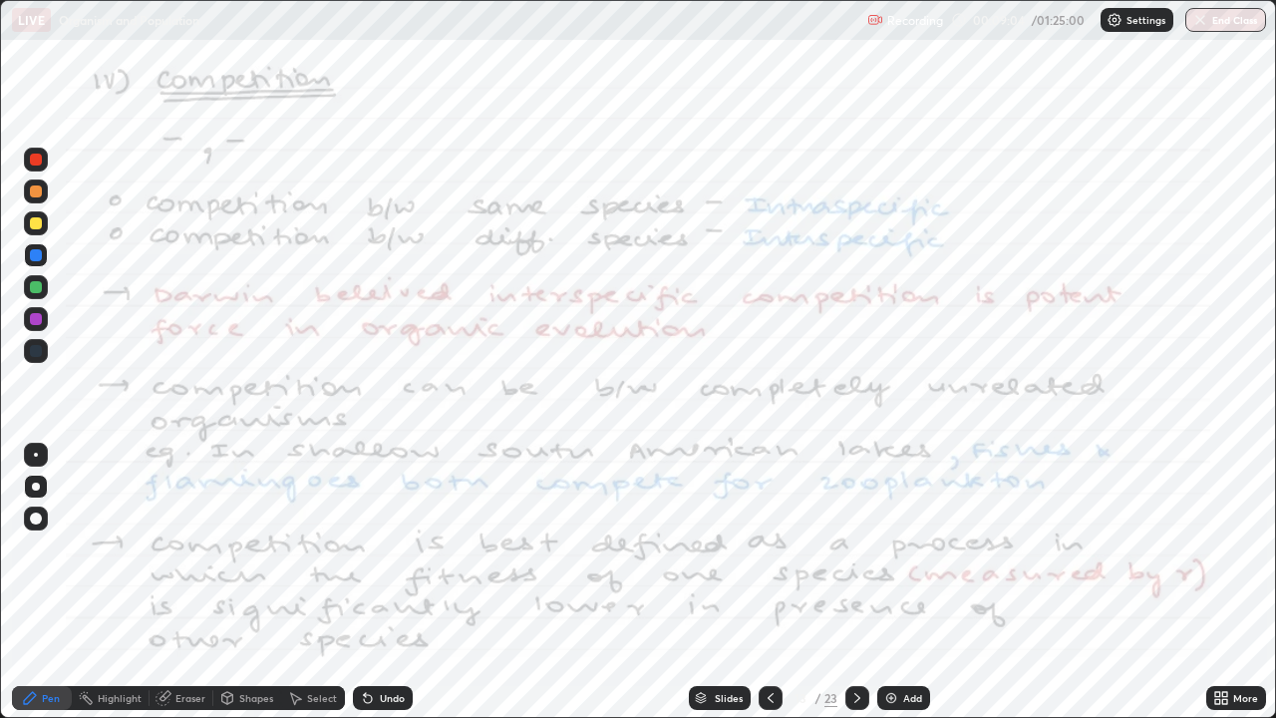
click at [44, 160] on div at bounding box center [36, 159] width 24 height 24
click at [857, 582] on icon at bounding box center [857, 698] width 6 height 10
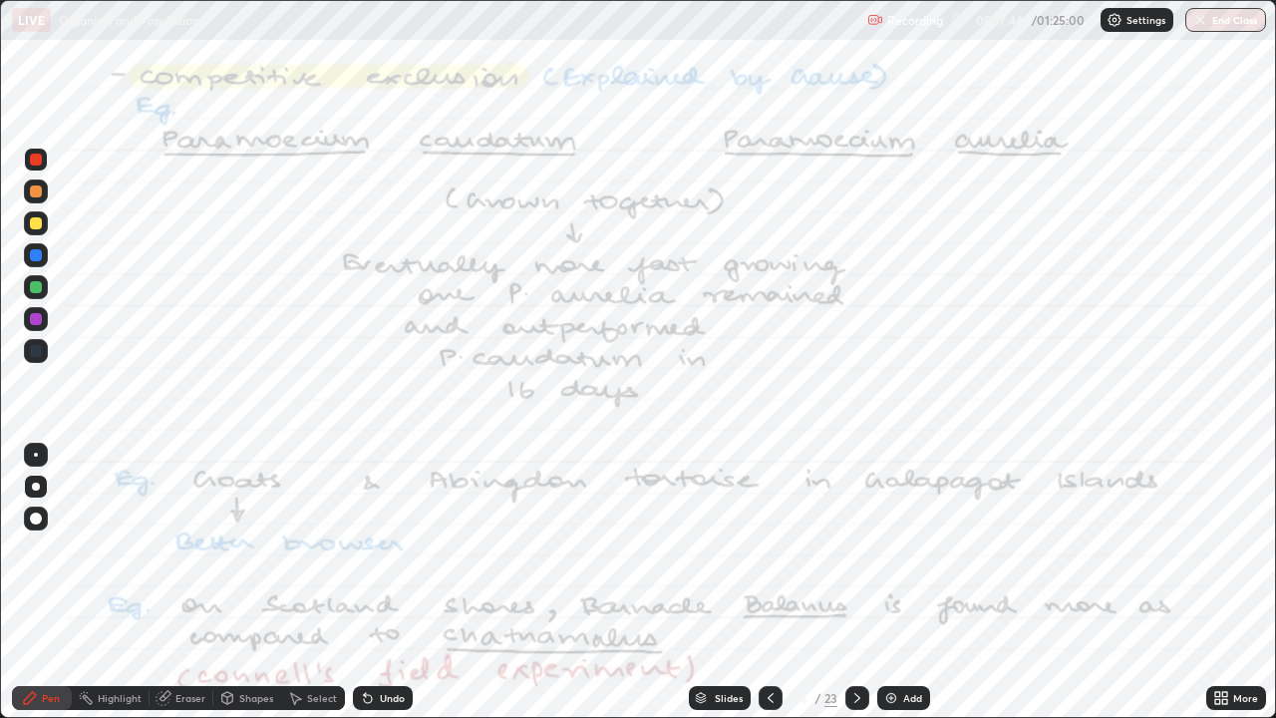
click at [864, 582] on div at bounding box center [857, 698] width 24 height 24
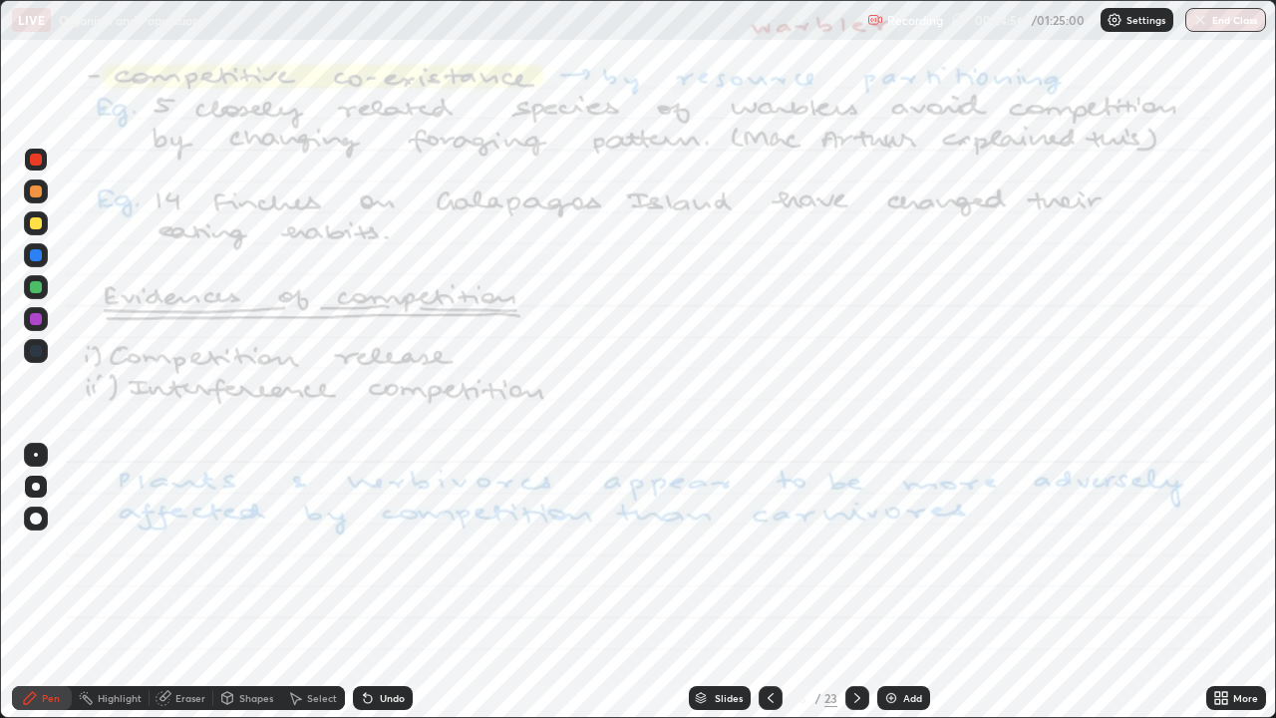
click at [855, 582] on icon at bounding box center [857, 698] width 16 height 16
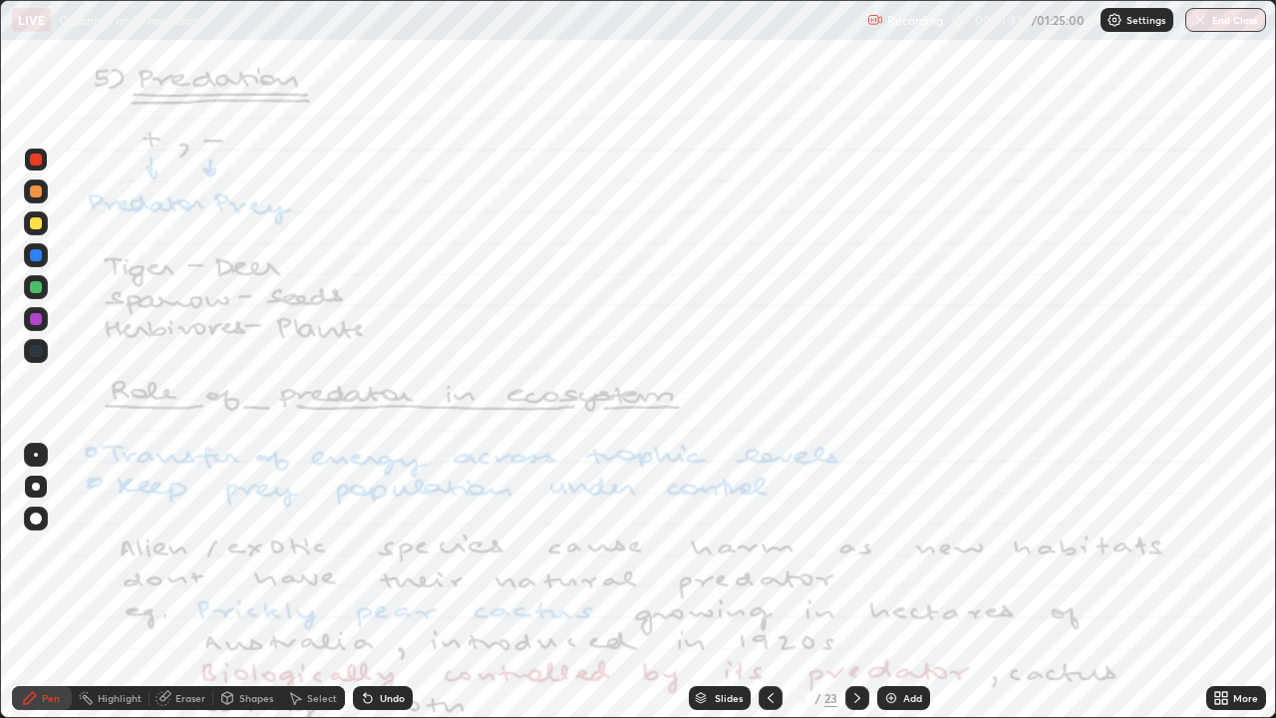
click at [855, 582] on icon at bounding box center [857, 698] width 16 height 16
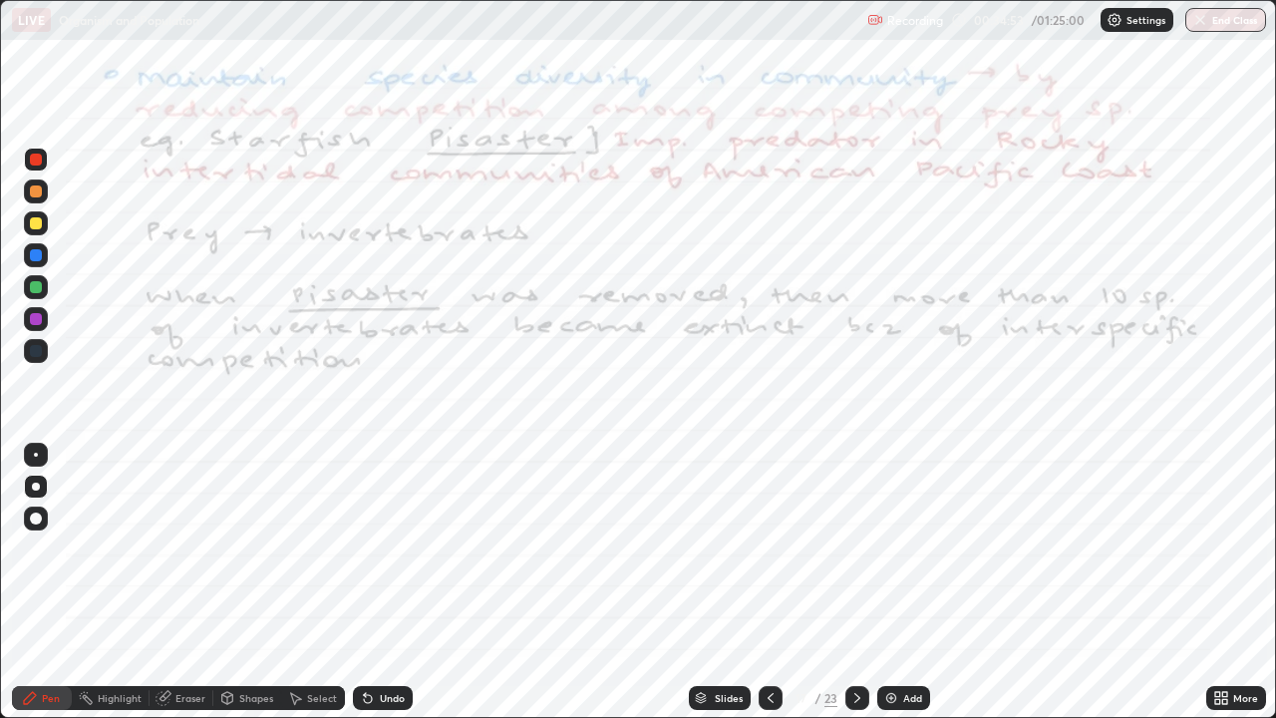
click at [855, 582] on icon at bounding box center [857, 698] width 16 height 16
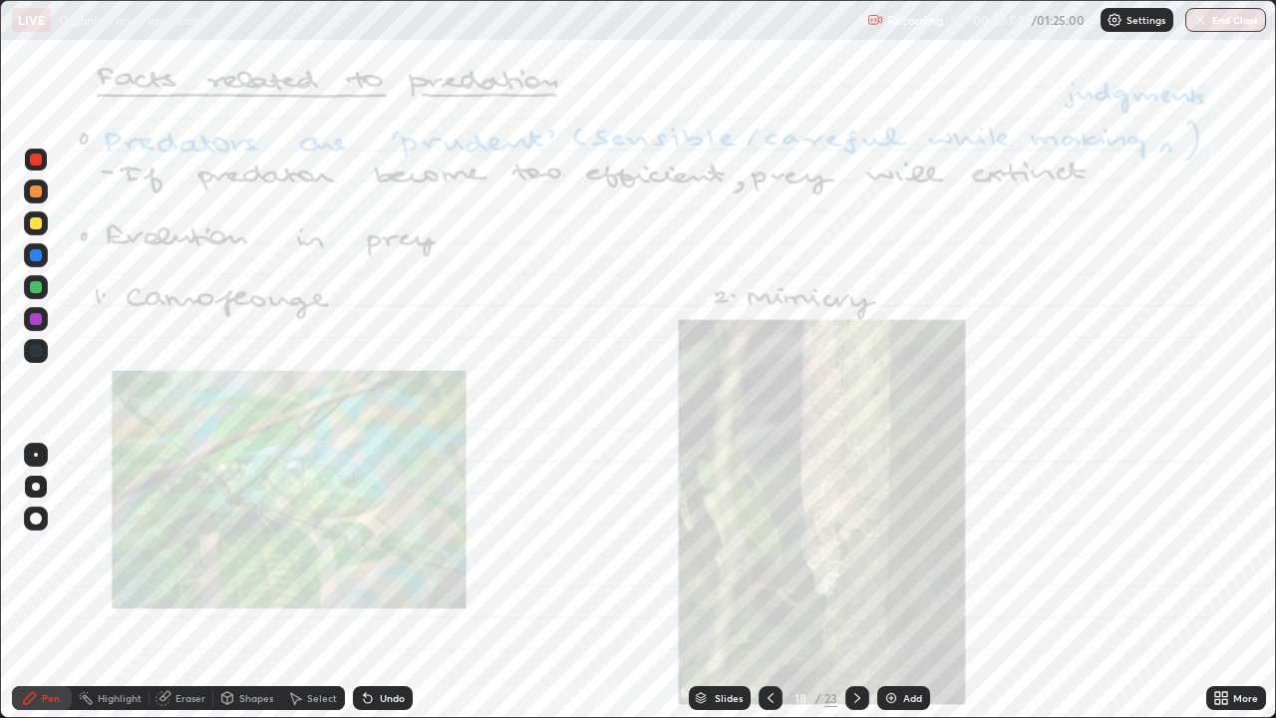
click at [864, 582] on div at bounding box center [857, 698] width 24 height 24
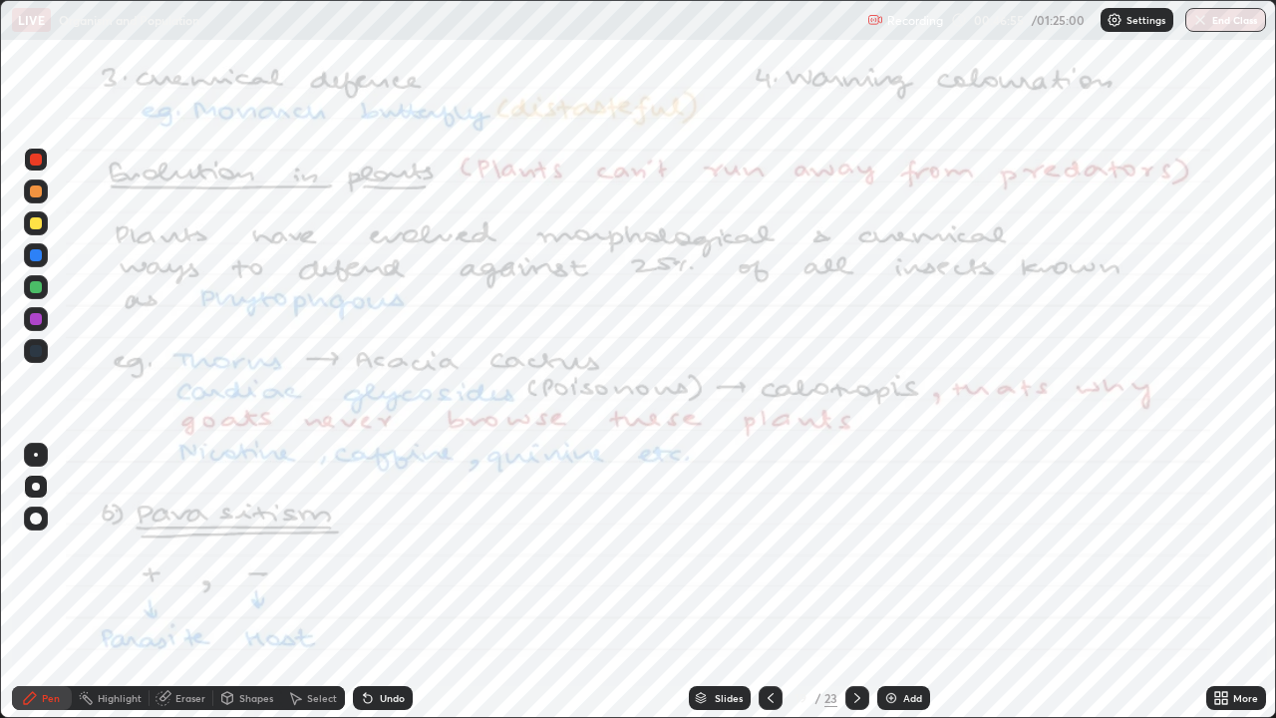
click at [855, 582] on icon at bounding box center [857, 698] width 16 height 16
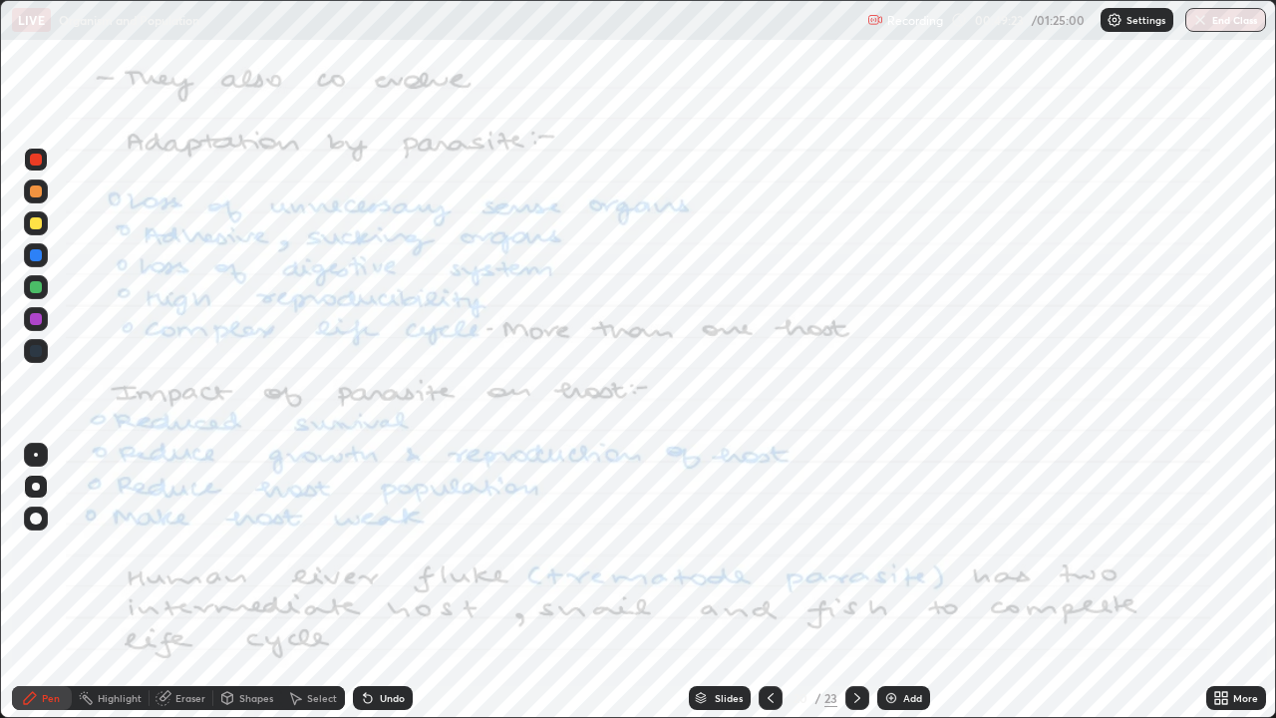
click at [866, 582] on div at bounding box center [857, 698] width 24 height 24
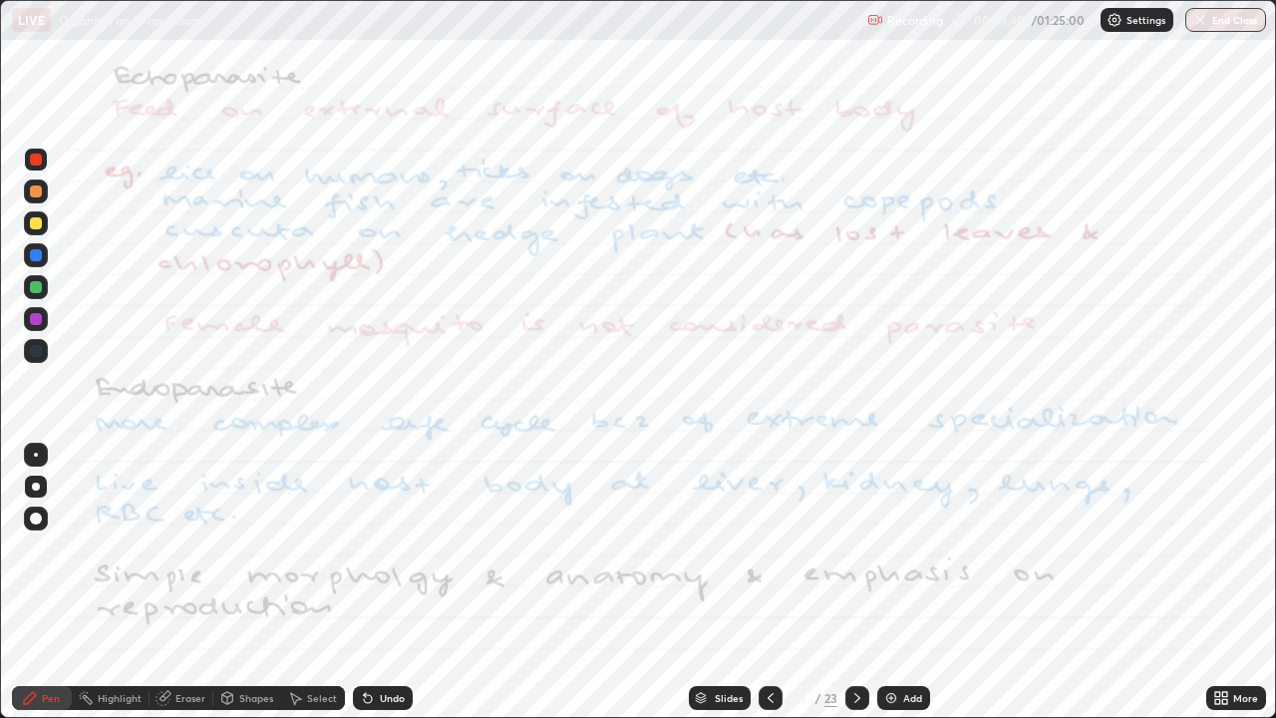
click at [858, 582] on icon at bounding box center [857, 698] width 6 height 10
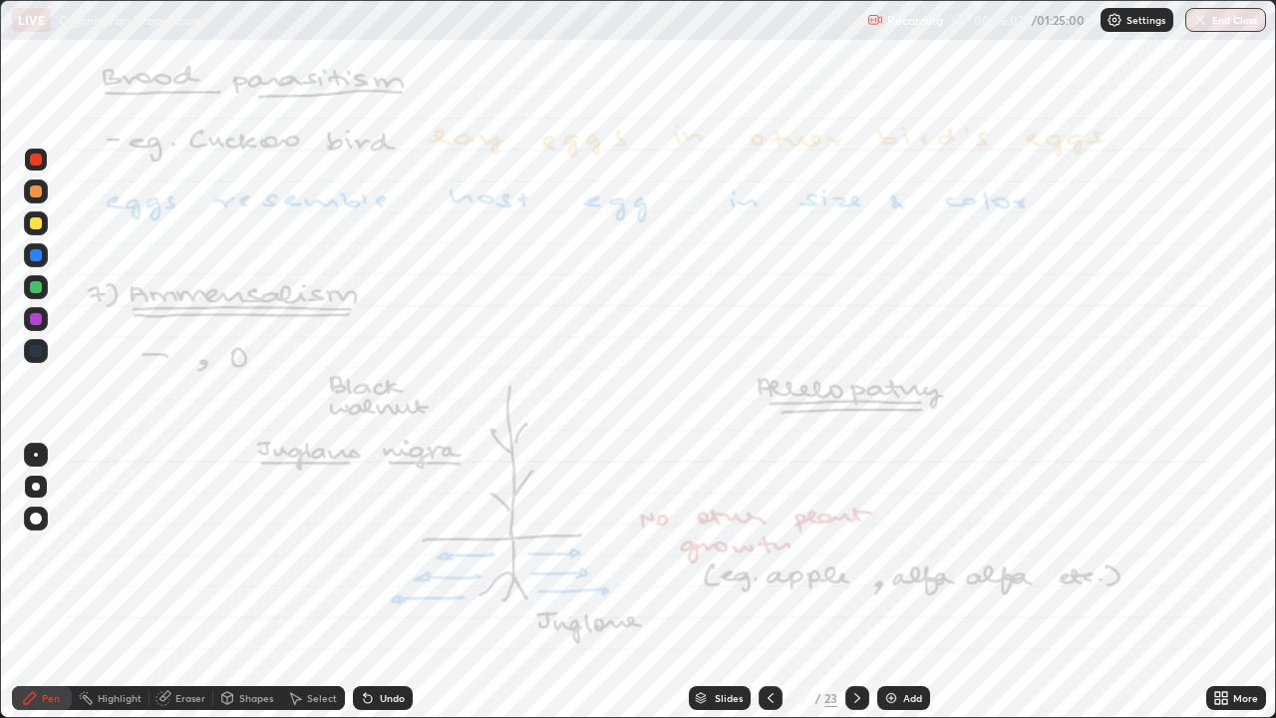
click at [855, 582] on icon at bounding box center [857, 698] width 16 height 16
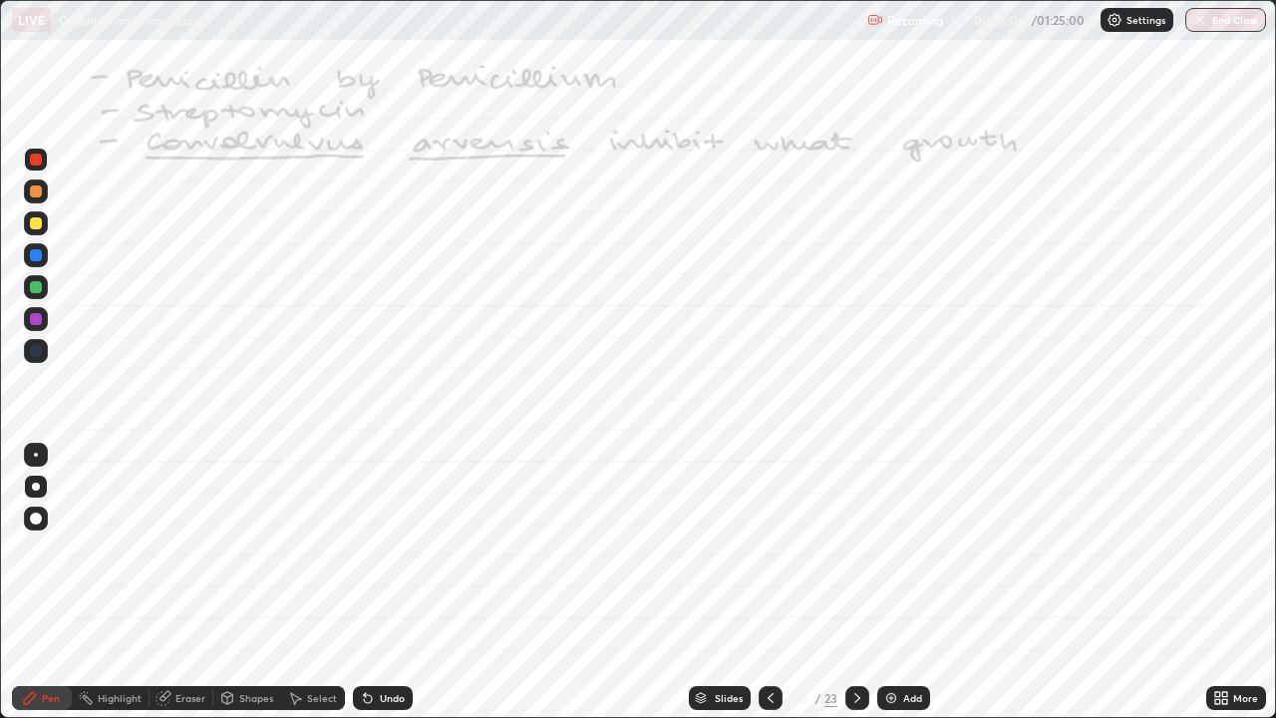
click at [768, 582] on icon at bounding box center [770, 698] width 16 height 16
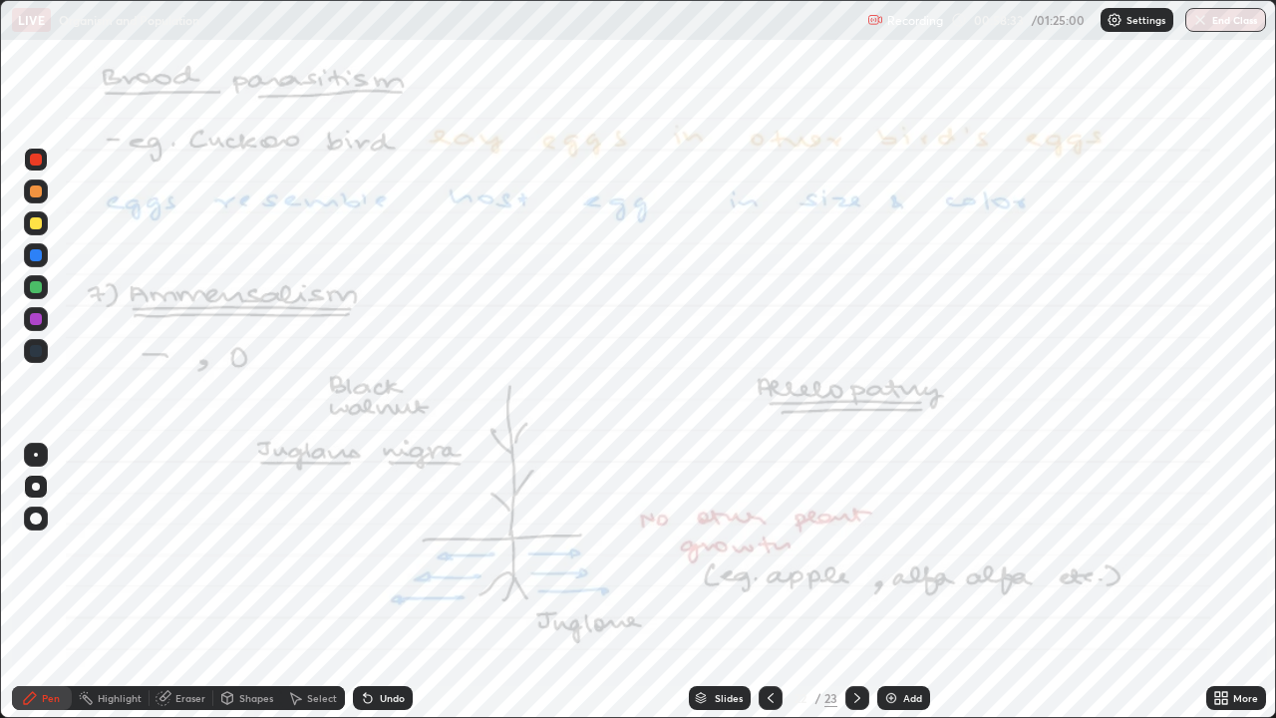
click at [866, 582] on div at bounding box center [857, 698] width 24 height 24
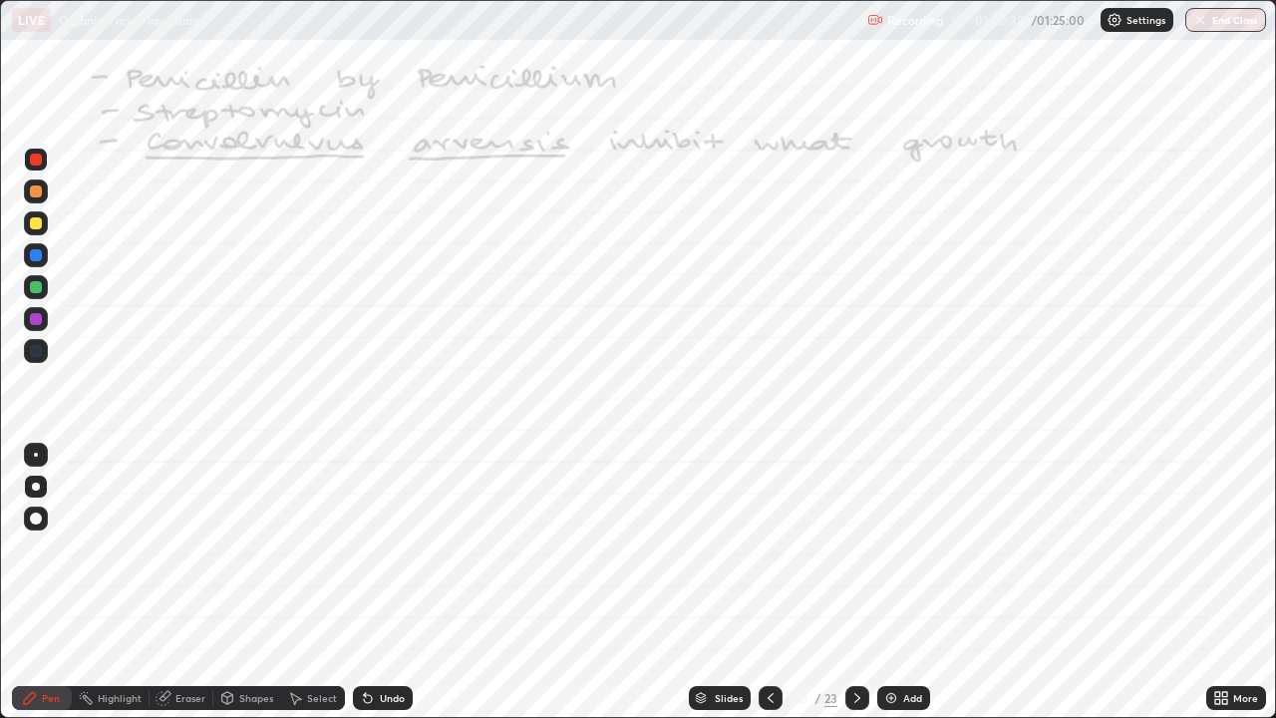
click at [855, 582] on icon at bounding box center [857, 698] width 16 height 16
click at [900, 582] on div "Add" at bounding box center [903, 698] width 53 height 24
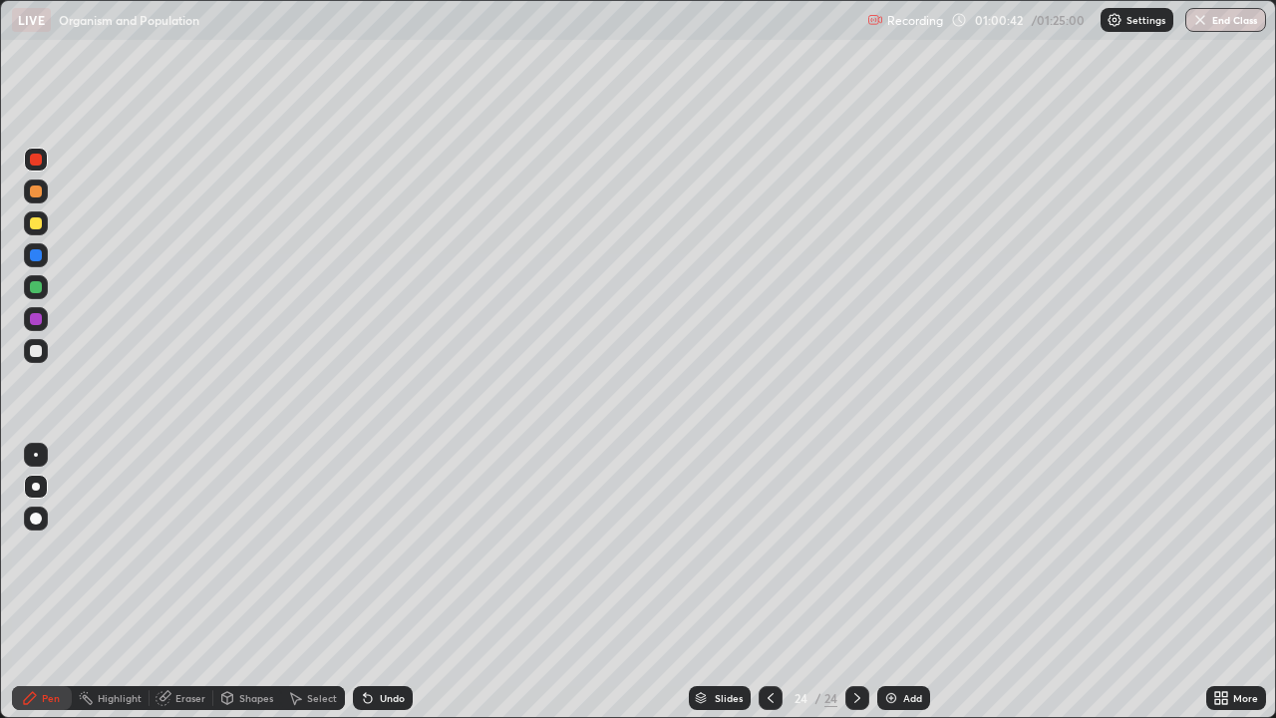
click at [37, 223] on div at bounding box center [36, 223] width 12 height 12
click at [36, 350] on div at bounding box center [36, 351] width 12 height 12
click at [36, 355] on div at bounding box center [36, 351] width 12 height 12
click at [36, 224] on div at bounding box center [36, 223] width 12 height 12
click at [35, 224] on div at bounding box center [36, 223] width 12 height 12
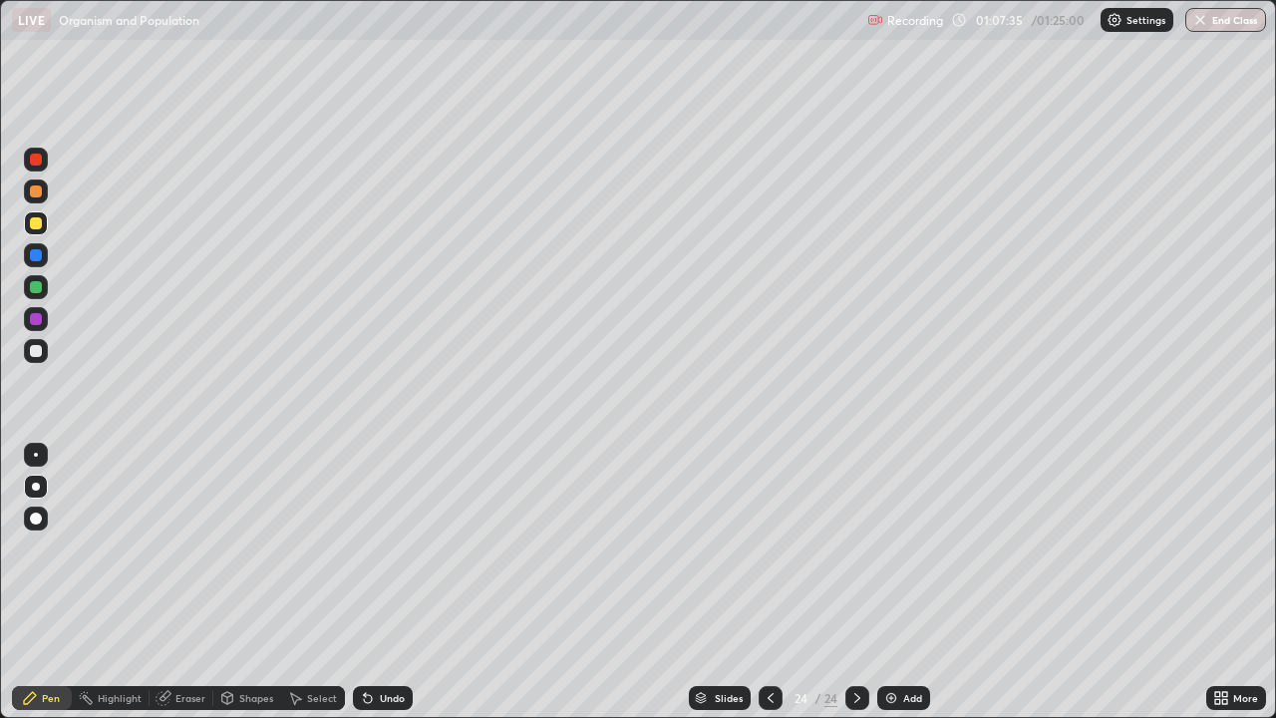
click at [37, 351] on div at bounding box center [36, 351] width 12 height 12
click at [40, 231] on div at bounding box center [36, 223] width 24 height 24
click at [37, 351] on div at bounding box center [36, 351] width 12 height 12
click at [44, 224] on div at bounding box center [36, 223] width 24 height 24
click at [37, 351] on div at bounding box center [36, 351] width 12 height 12
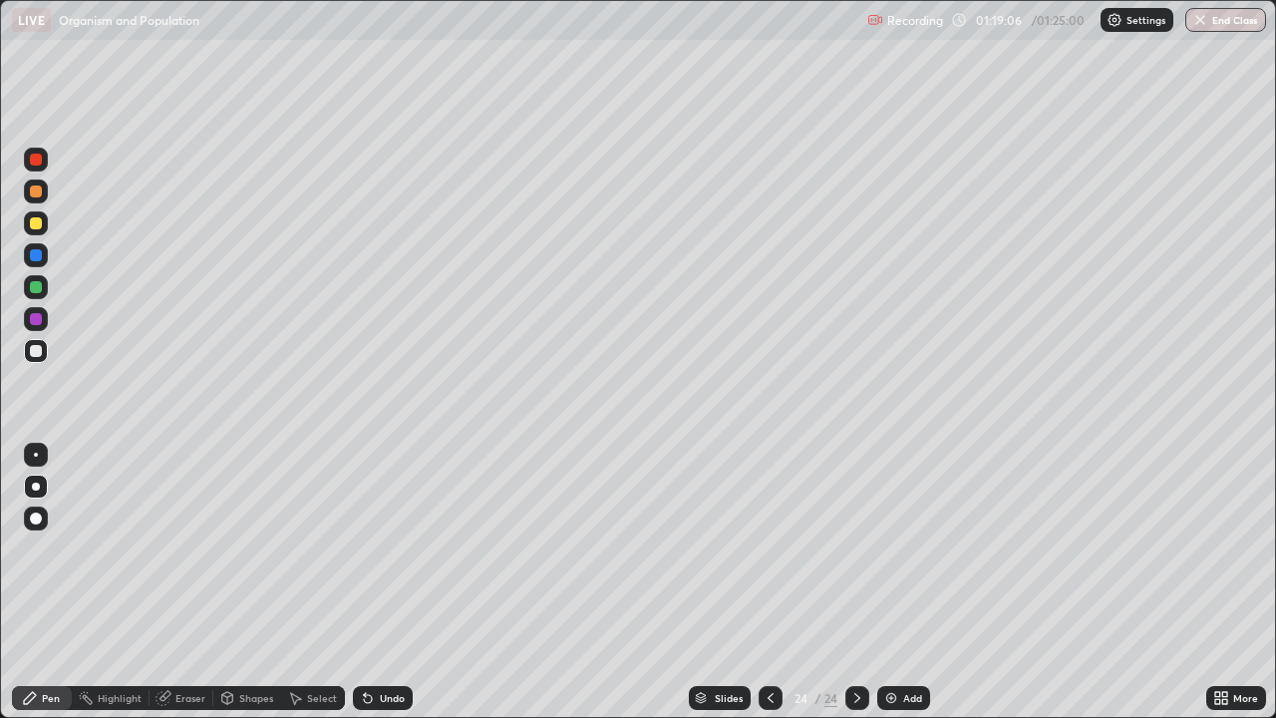
click at [897, 582] on div "Add" at bounding box center [903, 698] width 53 height 24
click at [43, 350] on div at bounding box center [36, 351] width 24 height 24
click at [45, 224] on div at bounding box center [36, 223] width 24 height 24
click at [386, 582] on div "Undo" at bounding box center [392, 698] width 25 height 10
click at [40, 349] on div at bounding box center [36, 351] width 12 height 12
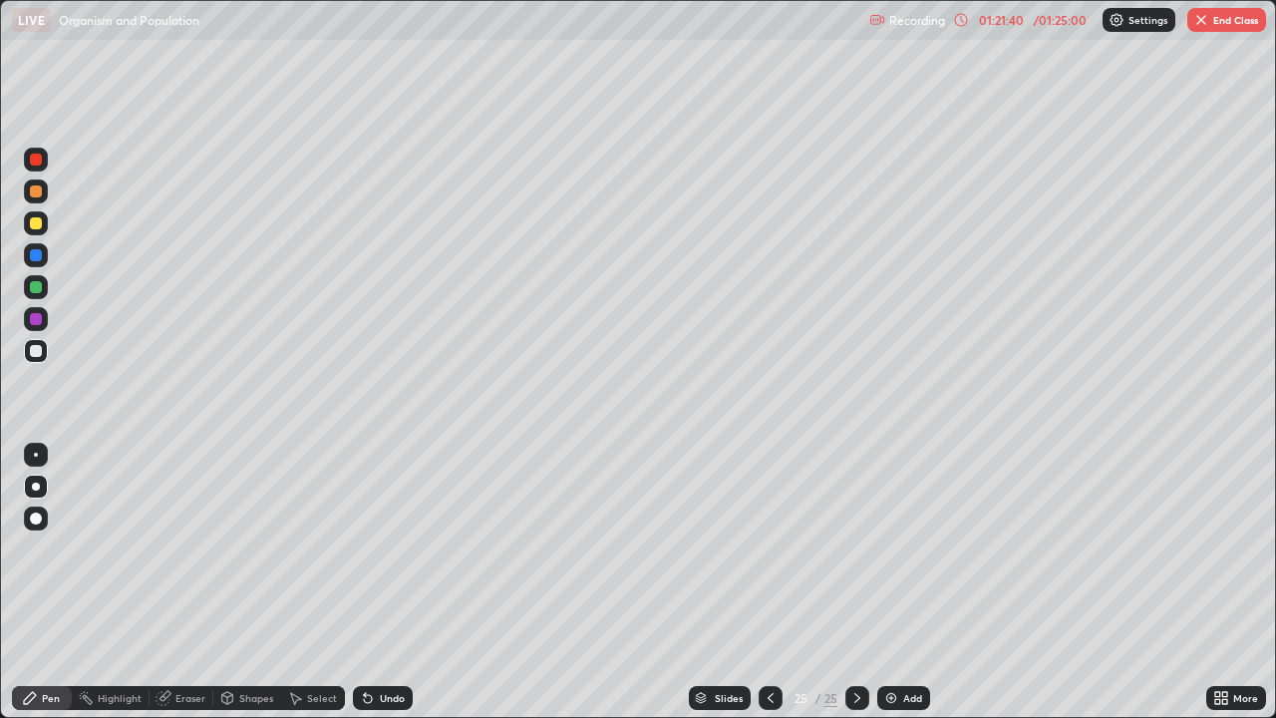
click at [388, 582] on div "Undo" at bounding box center [392, 698] width 25 height 10
click at [37, 226] on div at bounding box center [36, 223] width 12 height 12
click at [32, 345] on div at bounding box center [36, 351] width 12 height 12
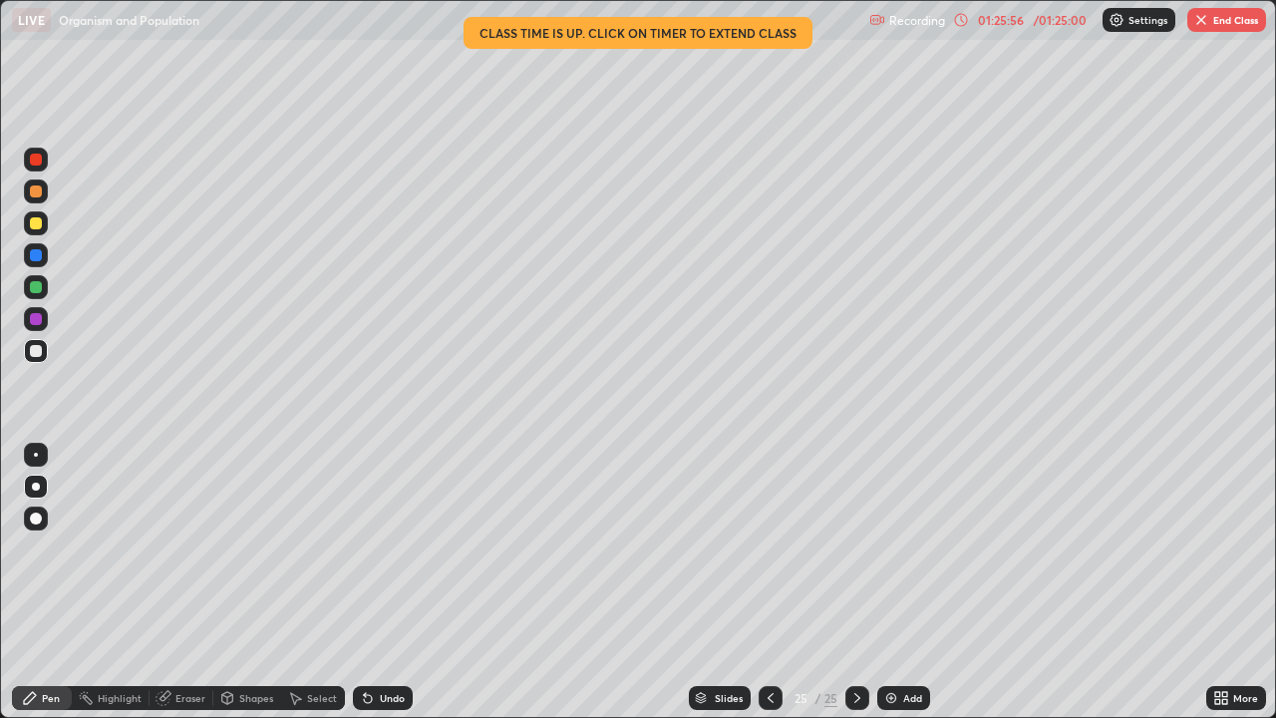
click at [1210, 24] on button "End Class" at bounding box center [1226, 20] width 79 height 24
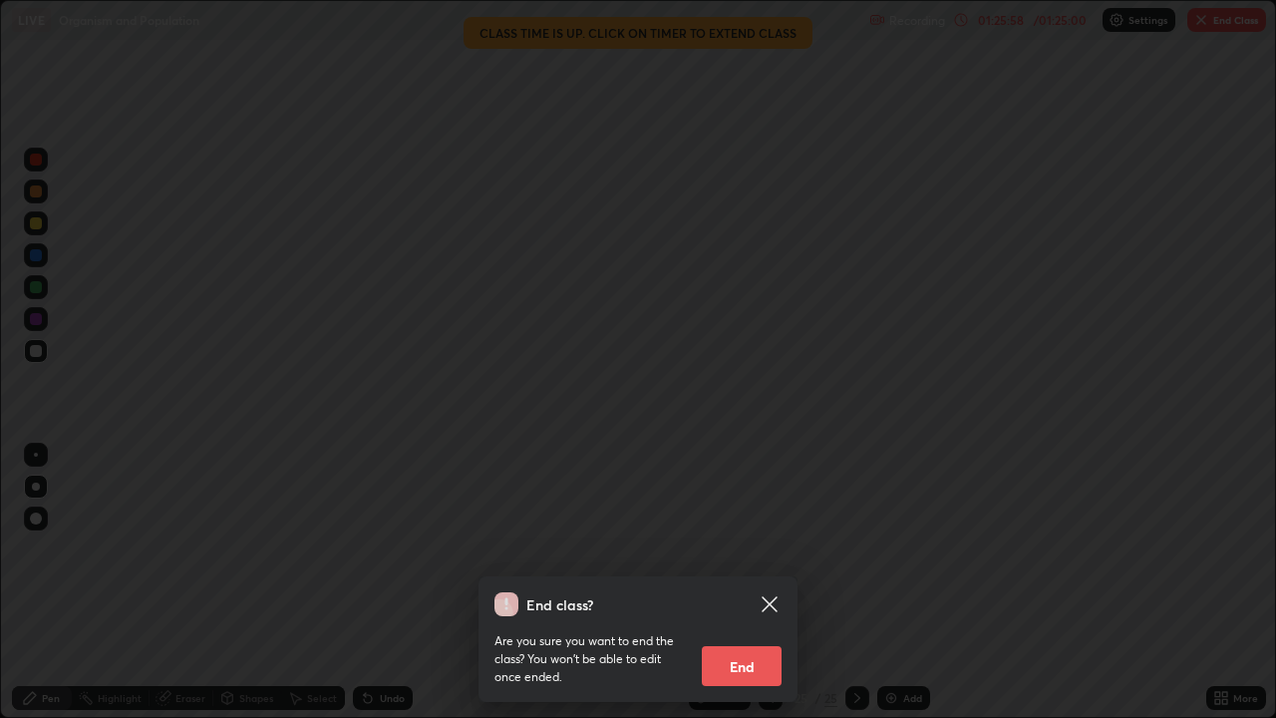
click at [763, 582] on button "End" at bounding box center [742, 666] width 80 height 40
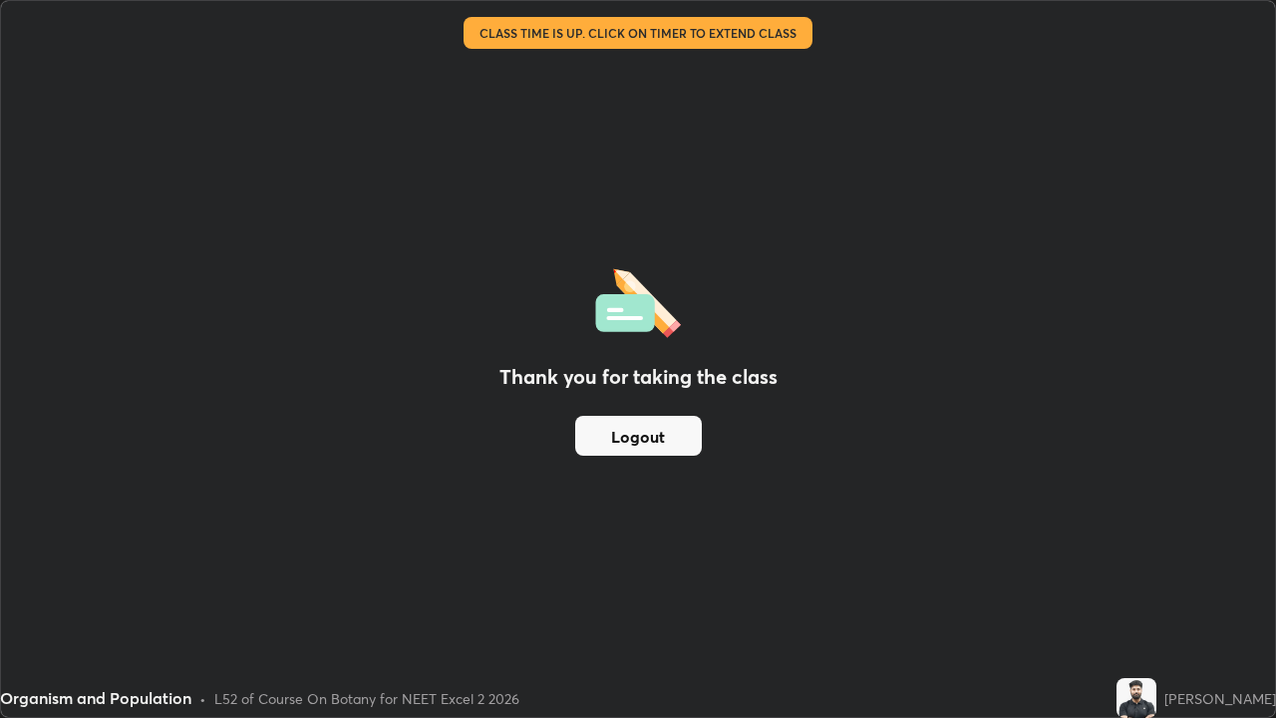
click at [660, 439] on button "Logout" at bounding box center [638, 436] width 127 height 40
